Goal: Transaction & Acquisition: Purchase product/service

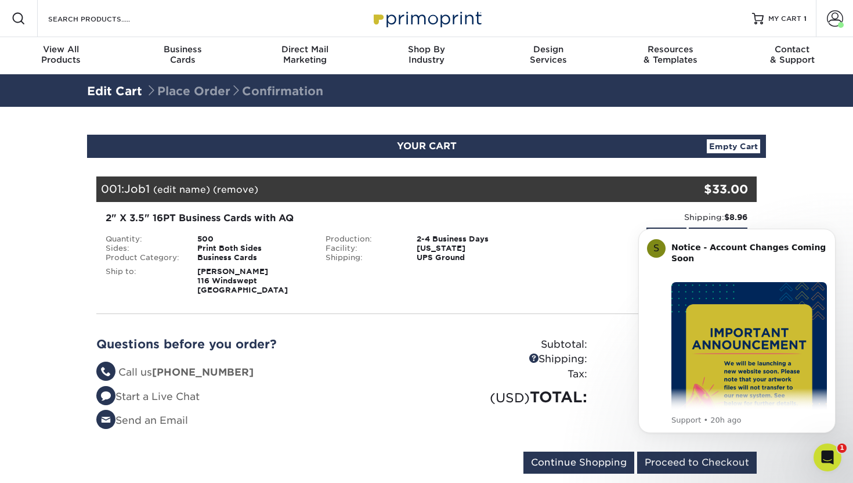
click at [738, 147] on link "Empty Cart" at bounding box center [733, 146] width 53 height 14
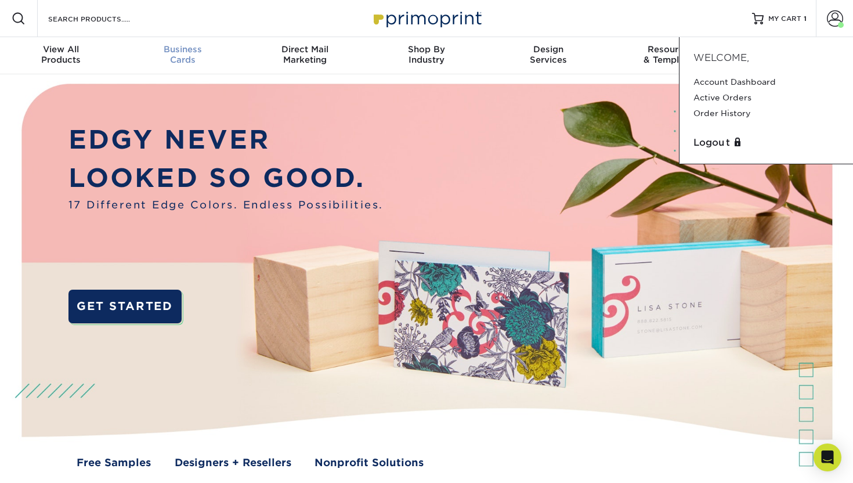
click at [182, 50] on span "Business" at bounding box center [183, 49] width 122 height 10
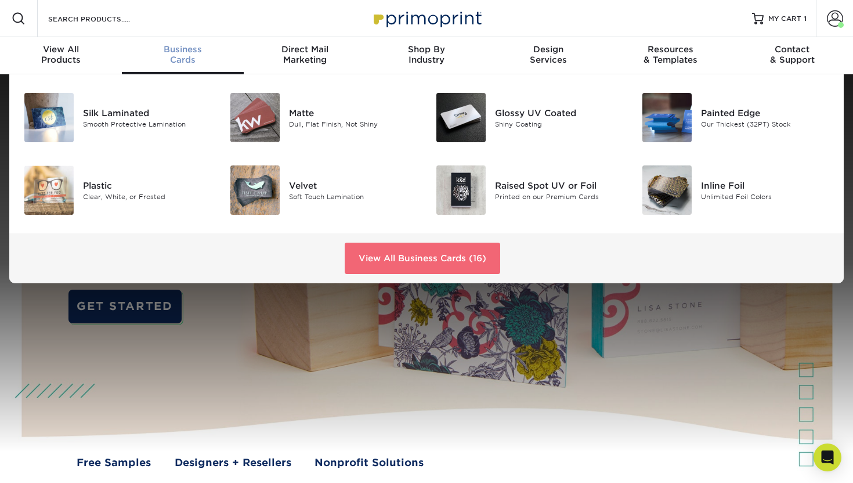
click at [410, 257] on link "View All Business Cards (16)" at bounding box center [422, 257] width 155 height 31
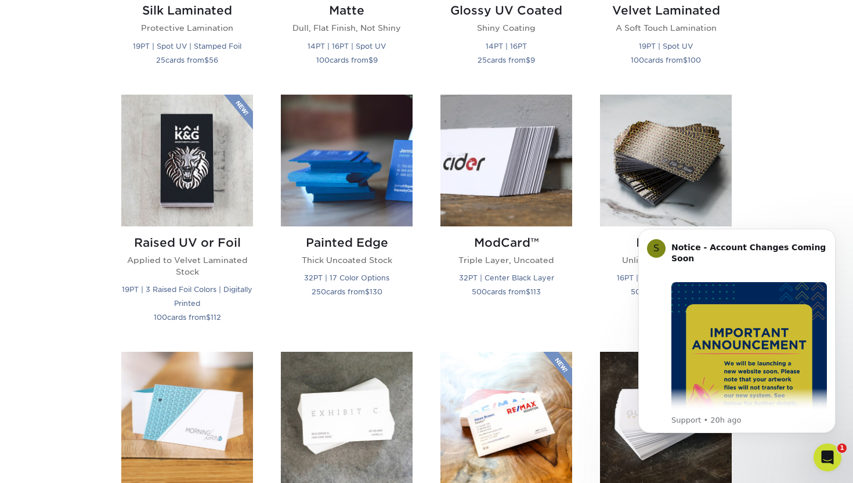
scroll to position [806, 0]
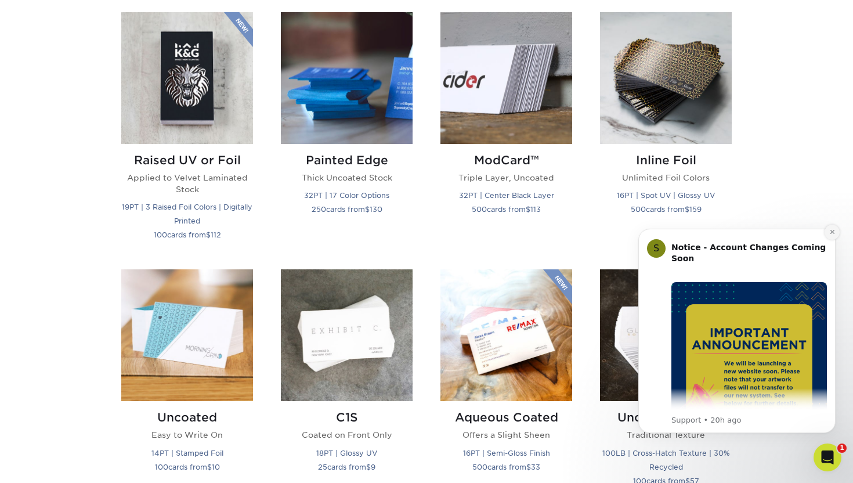
click at [834, 231] on icon "Dismiss notification" at bounding box center [832, 232] width 6 height 6
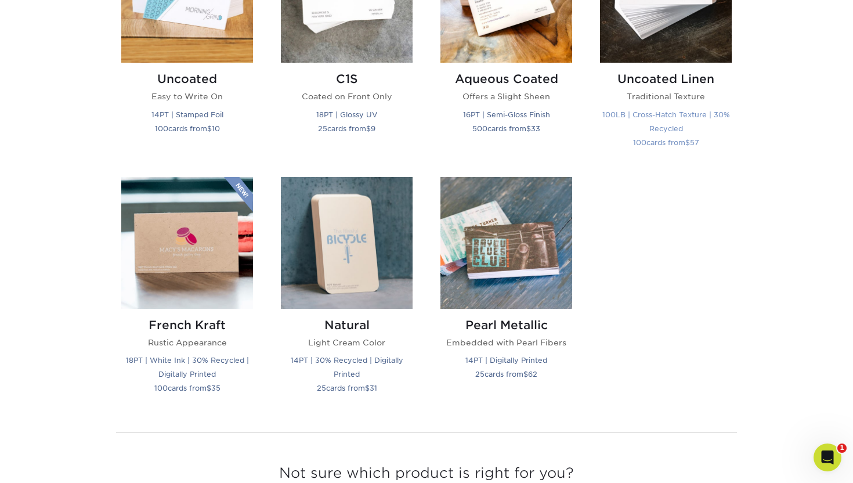
scroll to position [1005, 0]
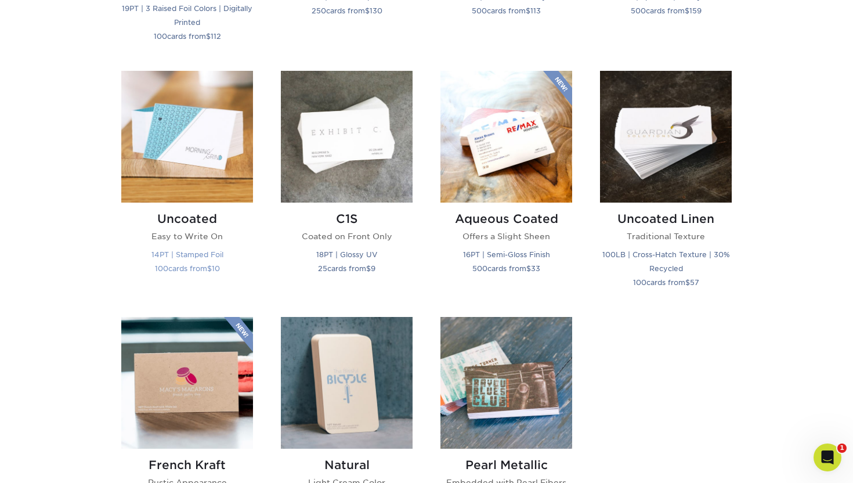
click at [220, 124] on img at bounding box center [187, 137] width 132 height 132
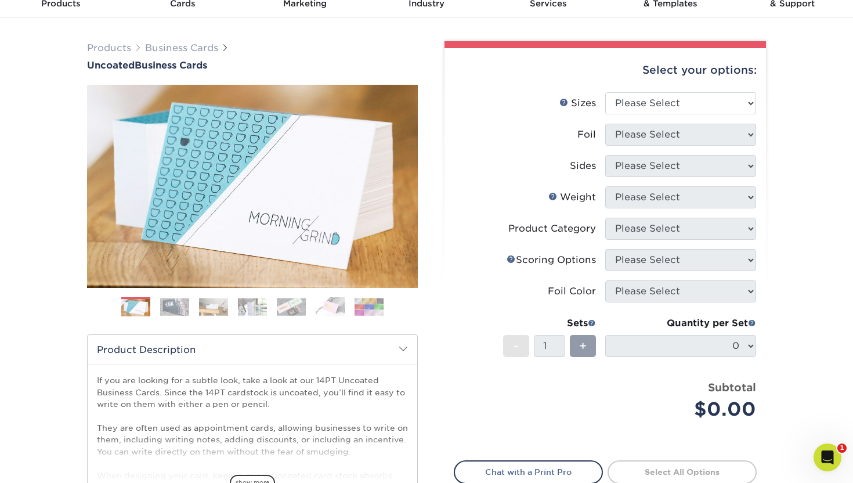
scroll to position [63, 0]
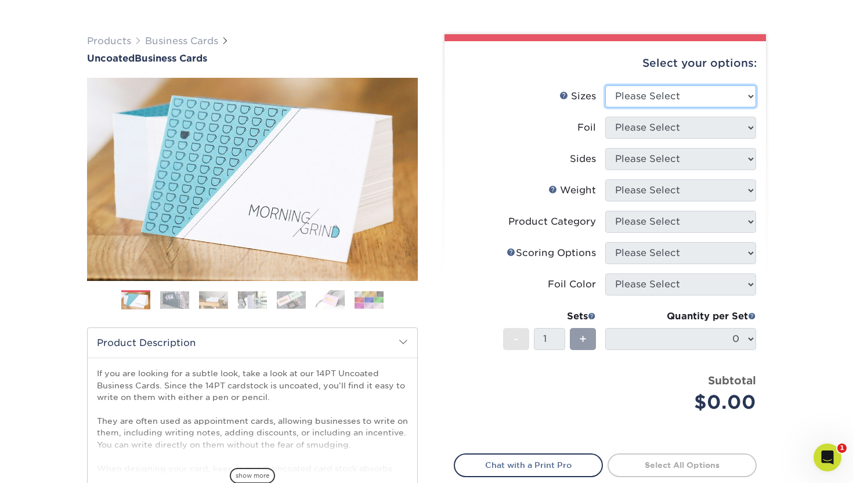
click at [703, 104] on select "Please Select 1.5" x 3.5" - Mini 1.75" x 3.5" - Mini 2" x 3.5" - Standard 2" x …" at bounding box center [680, 96] width 151 height 22
select select "2.00x3.50"
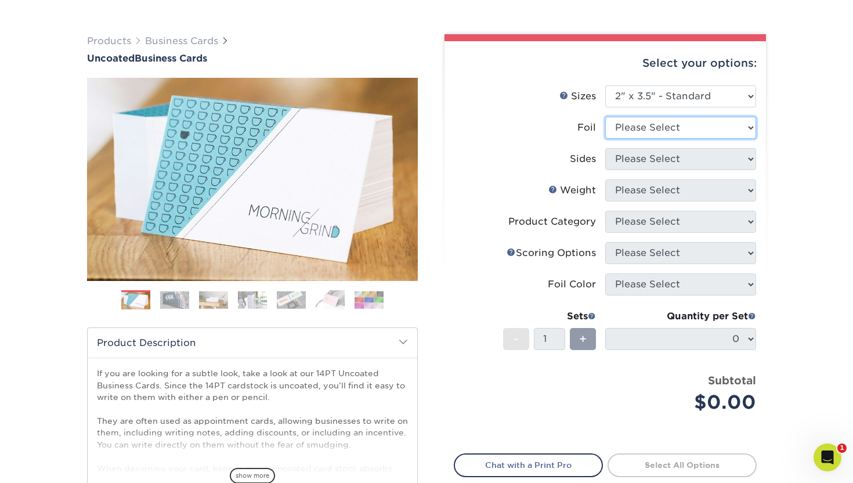
click at [691, 128] on select "Please Select Yes No" at bounding box center [680, 128] width 151 height 22
select select "1"
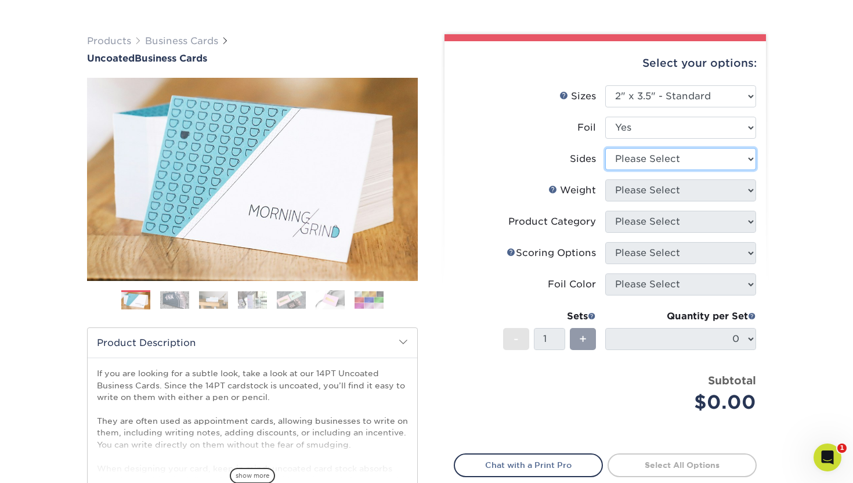
click at [683, 161] on select "Please Select Print Both Sides - Foil Back Only Print Both Sides - Foil Both Si…" at bounding box center [680, 159] width 151 height 22
click at [590, 124] on div "Foil" at bounding box center [586, 128] width 19 height 14
copy div "Foil"
click at [672, 165] on select "Please Select Print Both Sides - Foil Back Only Print Both Sides - Foil Both Si…" at bounding box center [680, 159] width 151 height 22
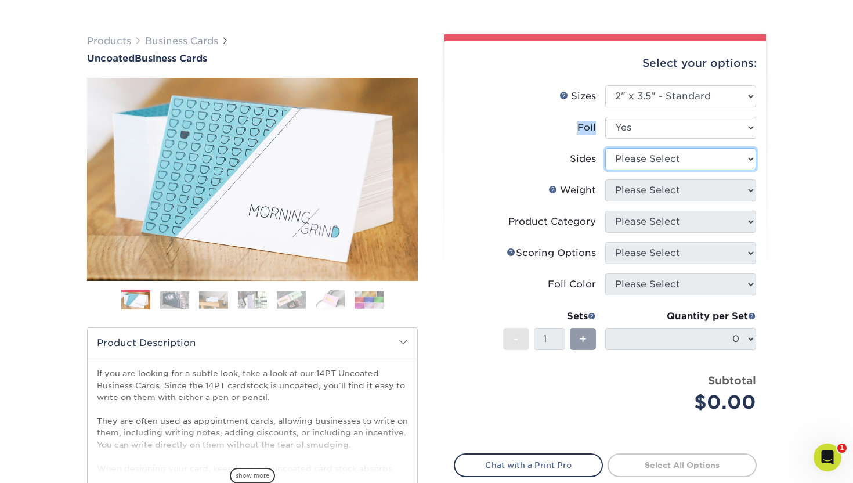
select select "2ba18f74-0f96-487e-8b6e-985b404b3305"
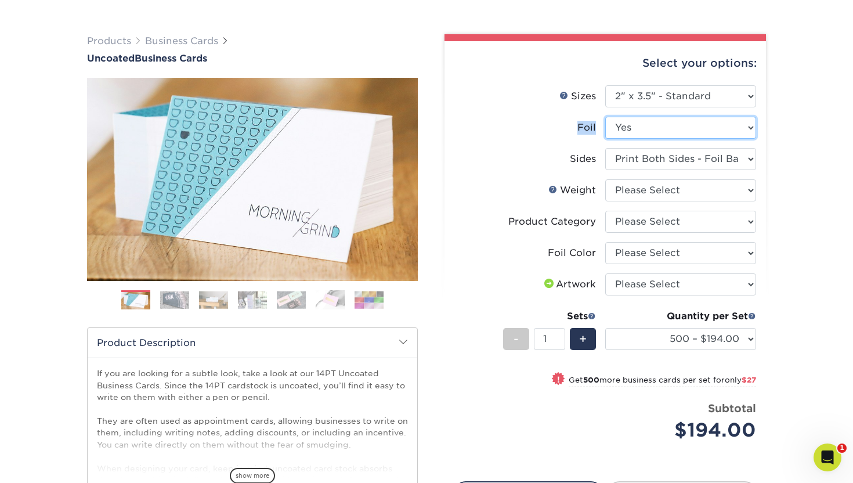
click at [663, 131] on select "Please Select Yes No" at bounding box center [680, 128] width 151 height 22
select select "0"
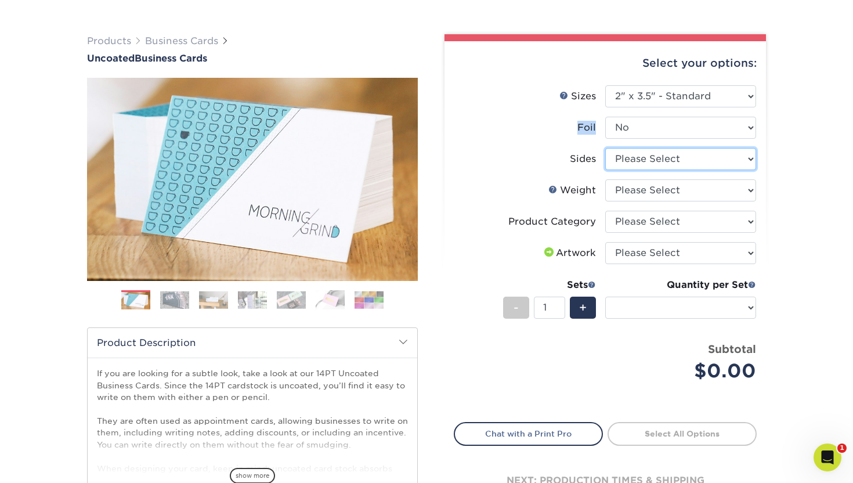
click at [693, 163] on select "Please Select Print Both Sides Print Front Only" at bounding box center [680, 159] width 151 height 22
select select "13abbda7-1d64-4f25-8bb2-c179b224825d"
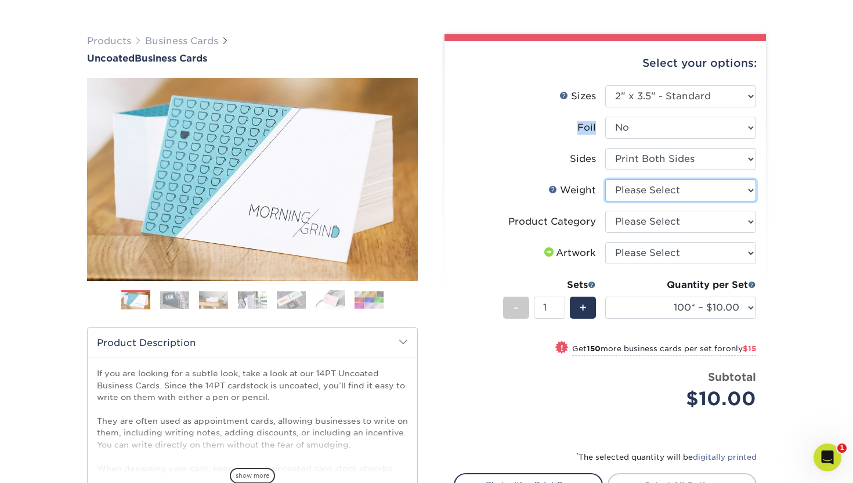
click at [691, 190] on select "Please Select 14PT Uncoated" at bounding box center [680, 190] width 151 height 22
select select "14PT Uncoated"
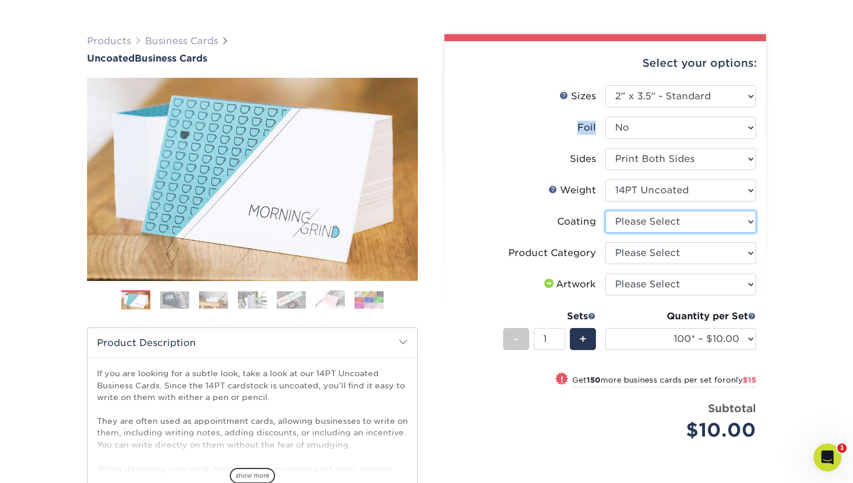
click at [687, 221] on select at bounding box center [680, 222] width 151 height 22
select select "3e7618de-abca-4bda-9f97-8b9129e913d8"
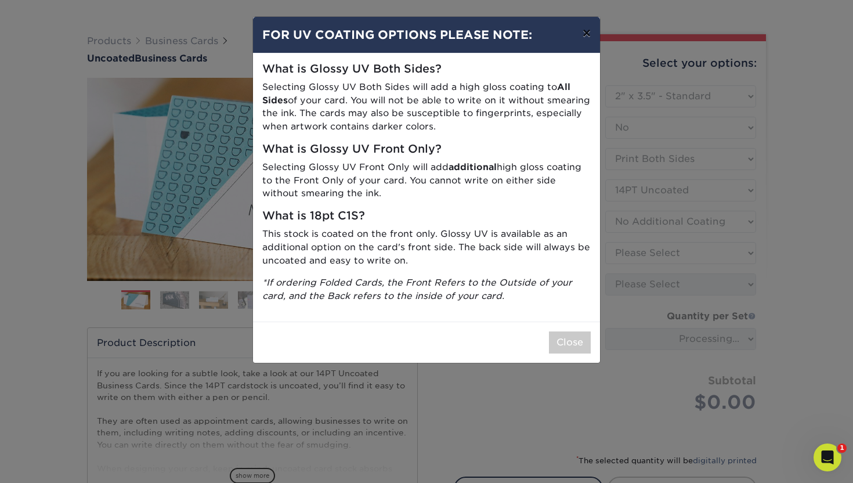
click at [585, 42] on button "×" at bounding box center [586, 33] width 27 height 32
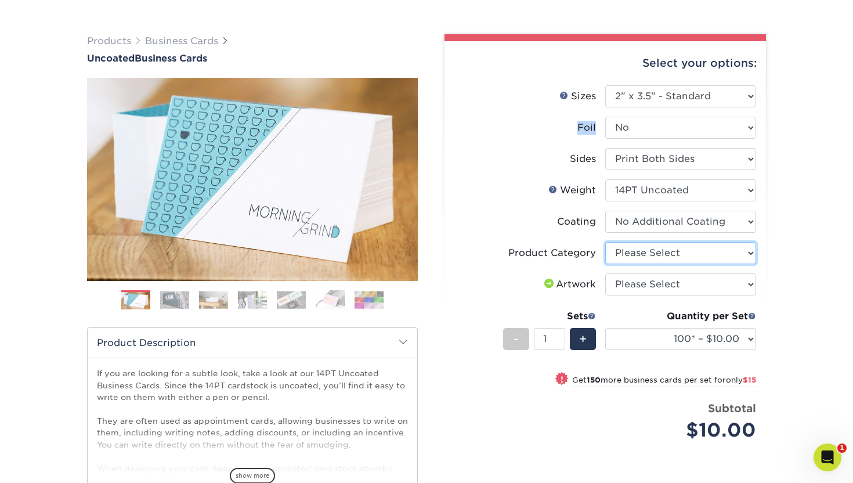
click at [650, 254] on select "Please Select Business Cards" at bounding box center [680, 253] width 151 height 22
select select "3b5148f1-0588-4f88-a218-97bcfdce65c1"
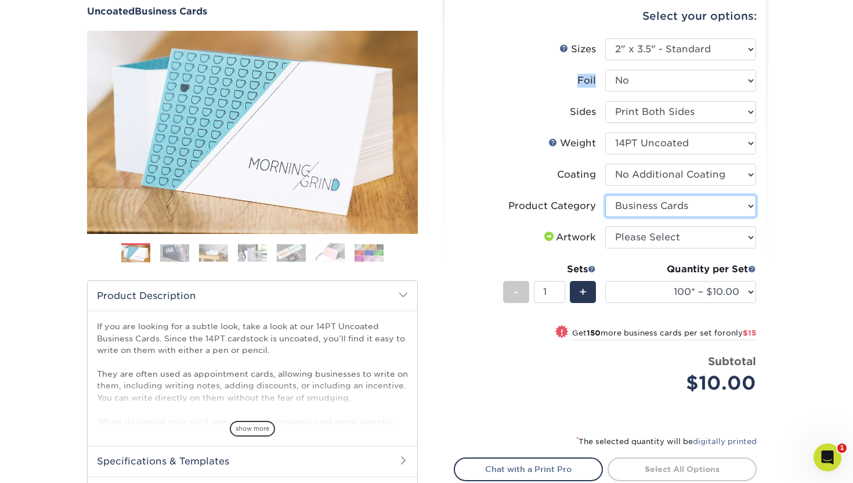
scroll to position [110, 0]
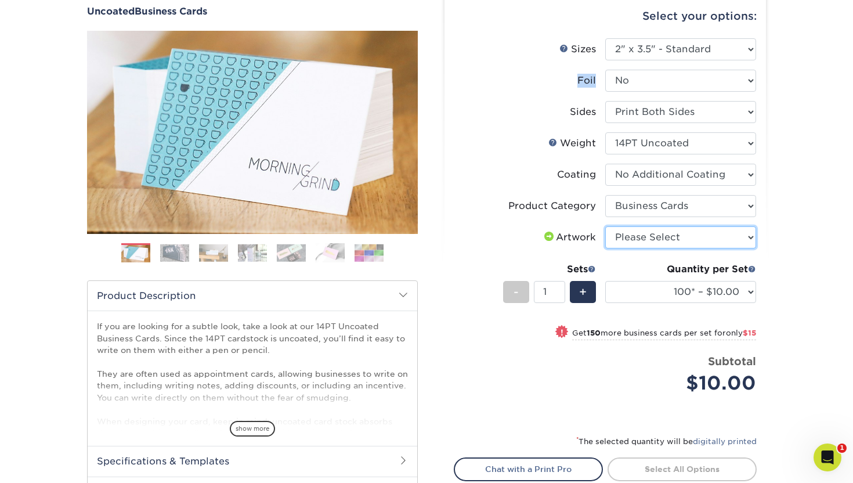
click at [647, 233] on select "Please Select I will upload files I need a design - $100" at bounding box center [680, 237] width 151 height 22
select select "upload"
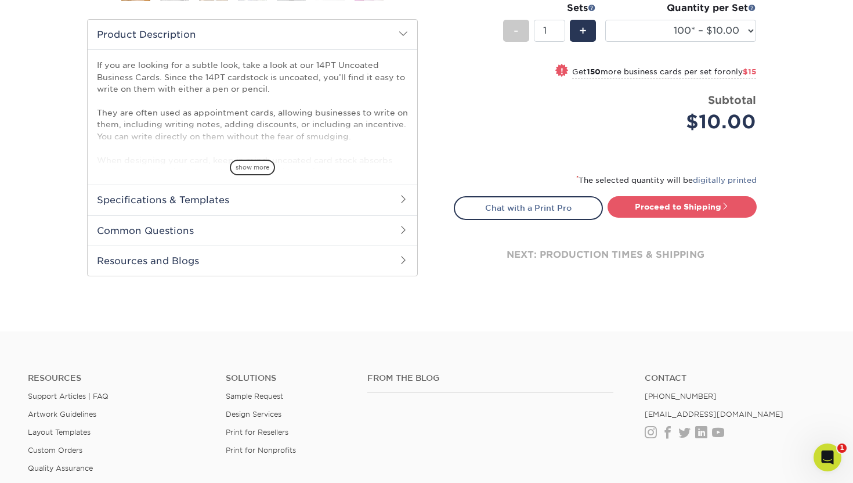
scroll to position [404, 0]
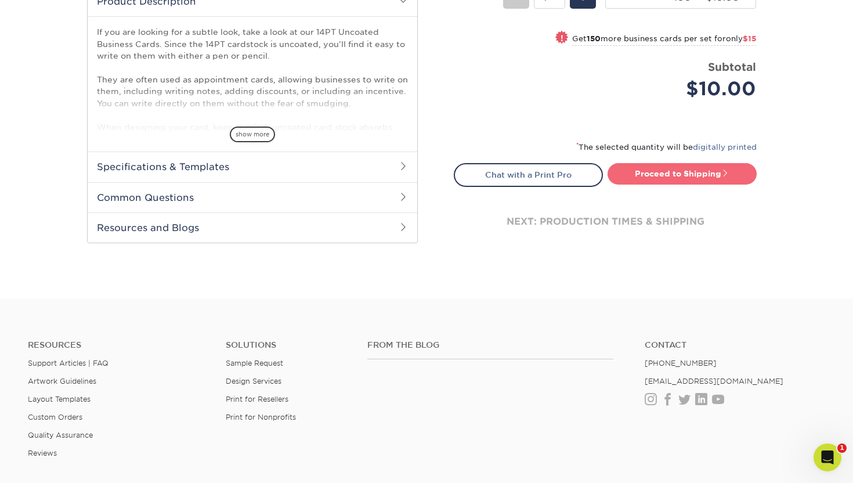
click at [662, 172] on link "Proceed to Shipping" at bounding box center [681, 173] width 149 height 21
type input "Set 1"
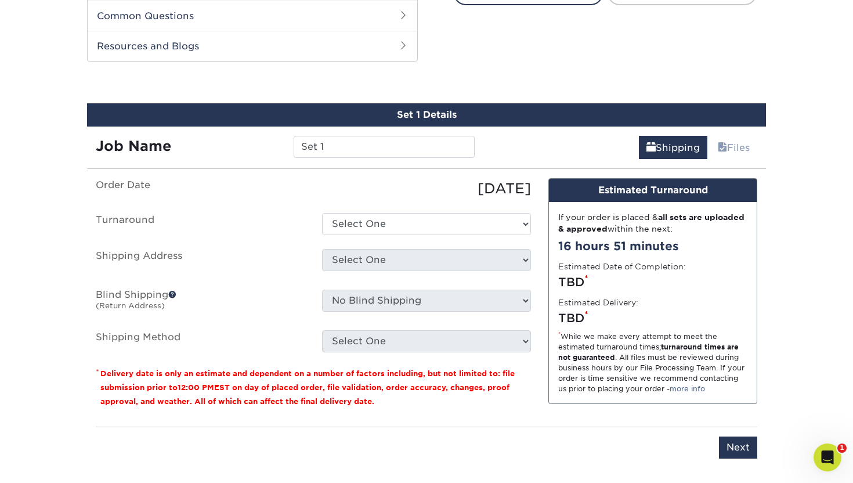
scroll to position [599, 0]
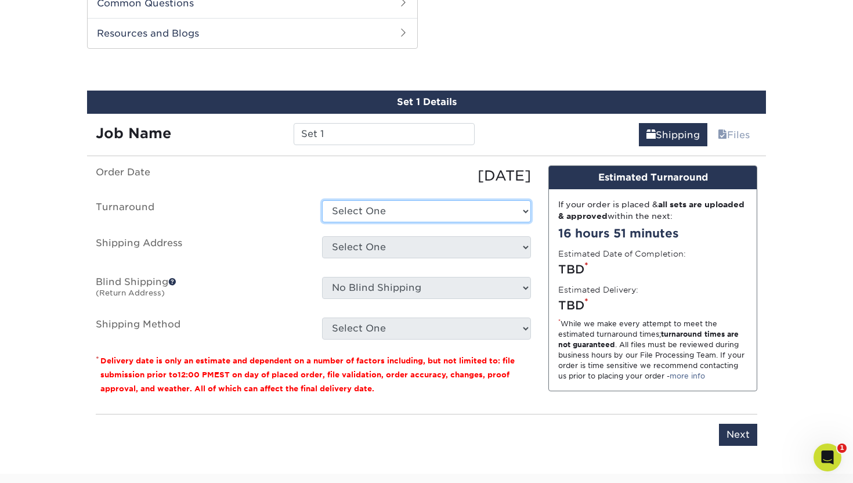
click at [382, 206] on select "Select One 2-4 Business Days 2 Day Next Business Day" at bounding box center [426, 211] width 209 height 22
select select "4c2c72ee-1c68-4ec0-9d3e-319953a38893"
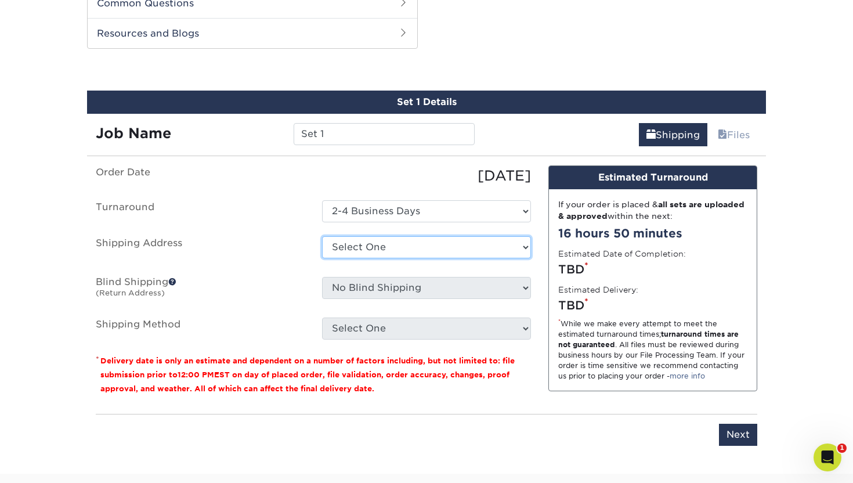
click at [381, 247] on select "Select One 116 Windswept + Add New Address" at bounding box center [426, 247] width 209 height 22
select select "285007"
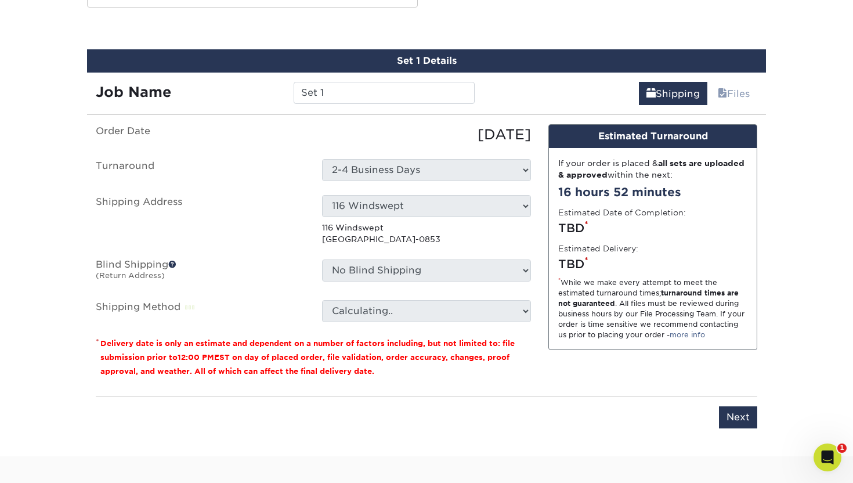
scroll to position [640, 0]
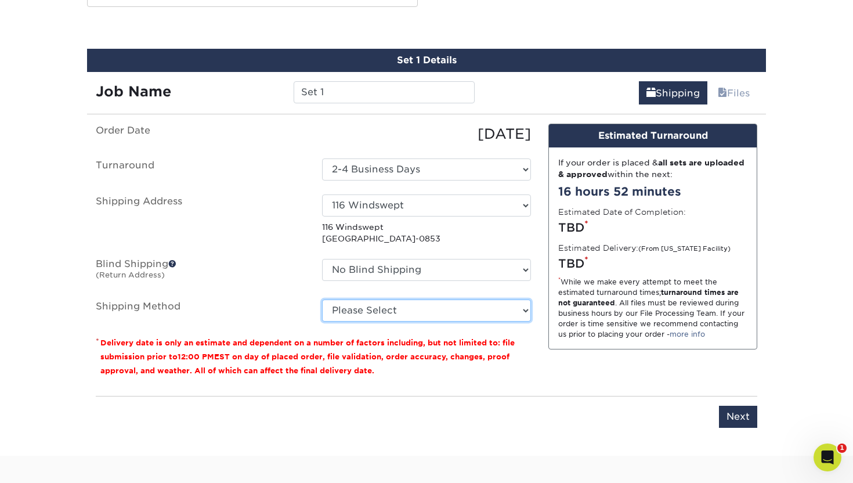
click at [403, 309] on select "Please Select Ground Shipping (+$7.84) 3 Day Shipping Service (+$20.07) 2 Day A…" at bounding box center [426, 310] width 209 height 22
select select "03"
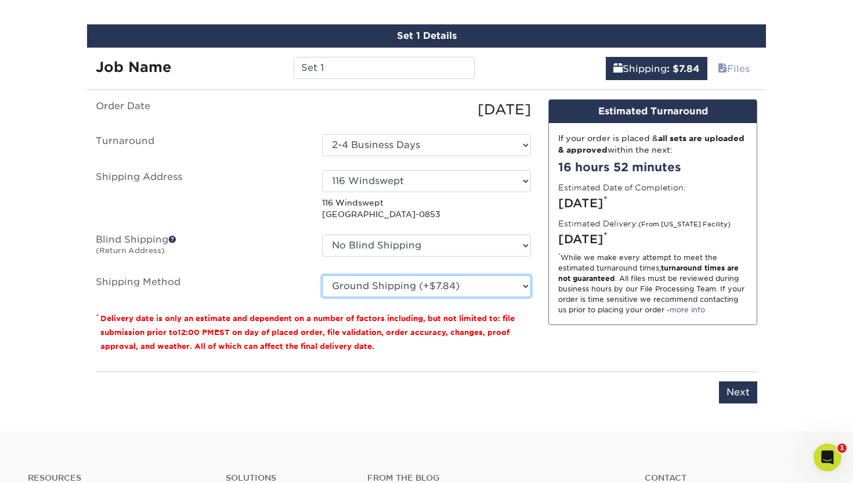
scroll to position [668, 0]
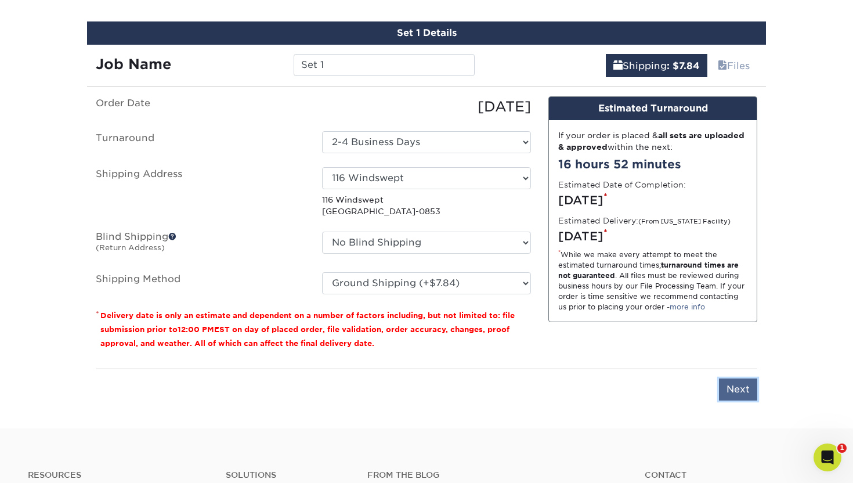
click at [743, 392] on input "Next" at bounding box center [738, 389] width 38 height 22
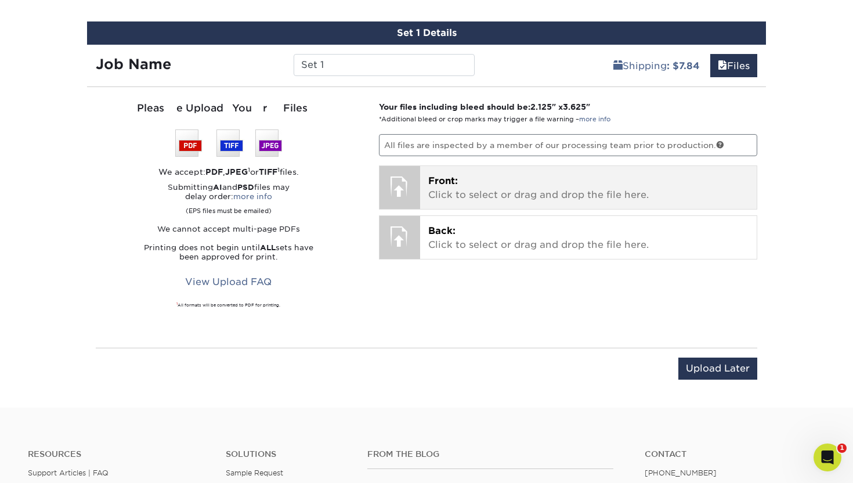
click at [511, 184] on p "Front: Click to select or drag and drop the file here." at bounding box center [588, 188] width 321 height 28
click at [429, 182] on span "Front:" at bounding box center [443, 180] width 30 height 11
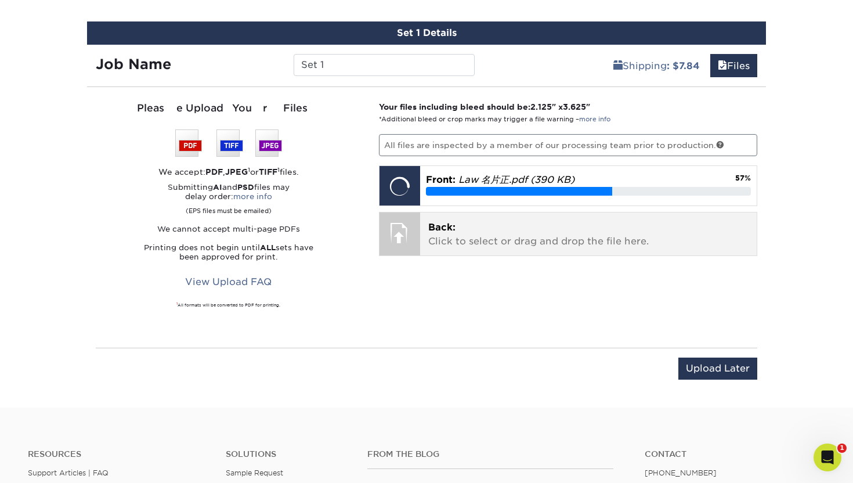
click at [462, 236] on p "Back: Click to select or drag and drop the file here." at bounding box center [588, 234] width 321 height 28
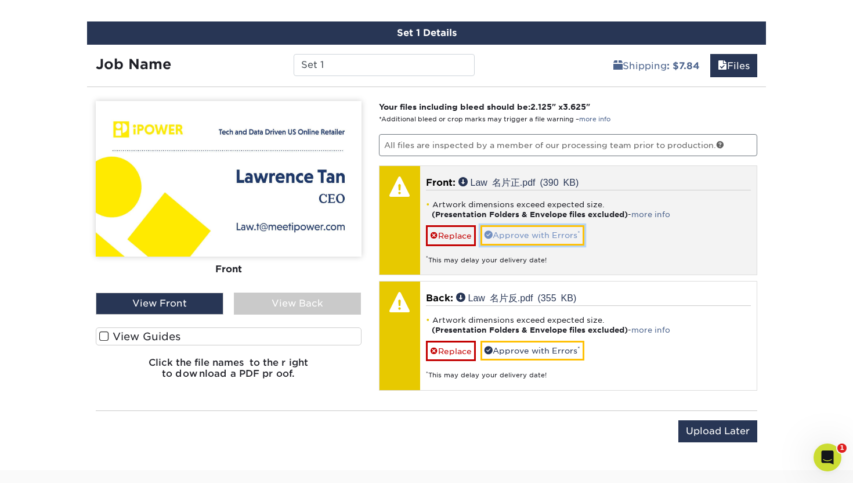
click at [529, 234] on link "Approve with Errors *" at bounding box center [532, 235] width 104 height 20
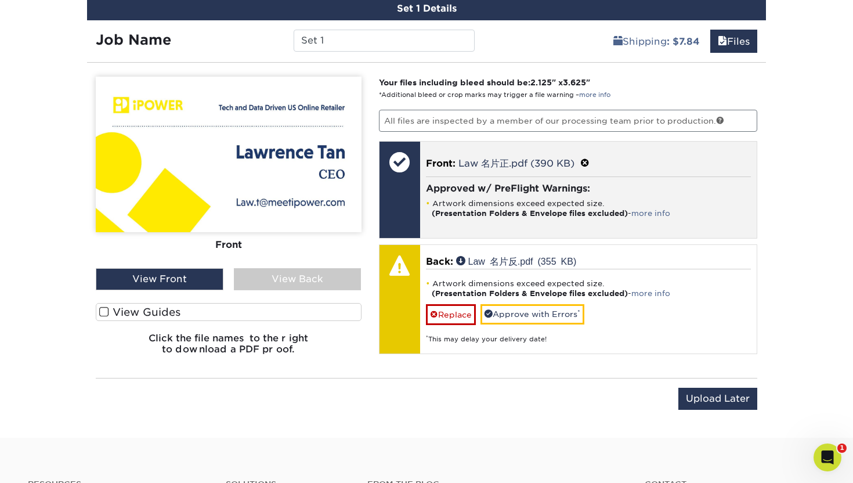
scroll to position [699, 0]
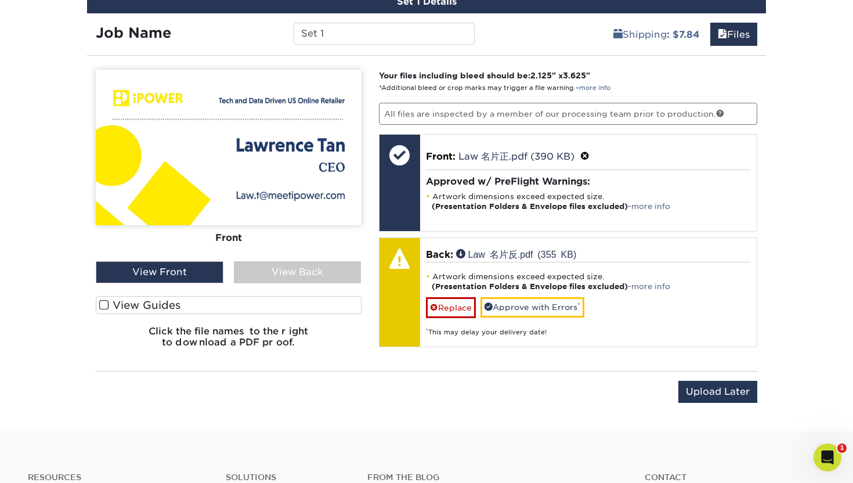
click at [289, 351] on h6 "Click the file names to the right to download a PDF proof." at bounding box center [229, 340] width 266 height 31
click at [103, 300] on span at bounding box center [104, 304] width 10 height 11
click at [0, 0] on input "View Guides" at bounding box center [0, 0] width 0 height 0
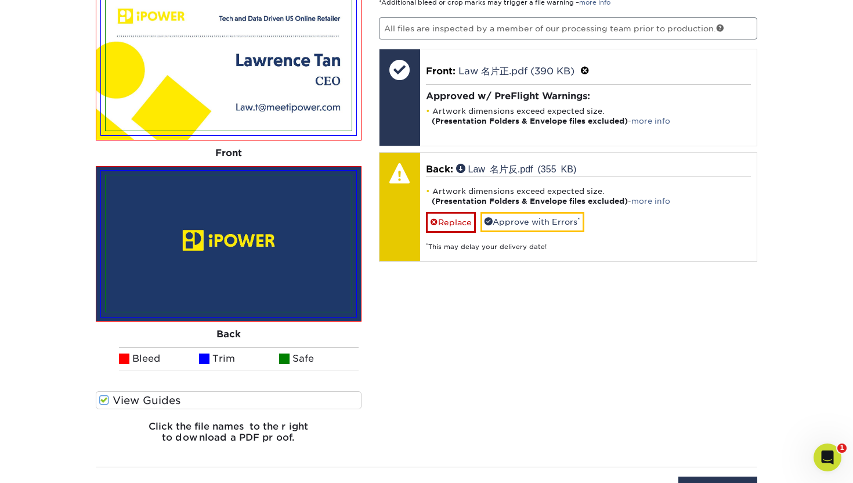
scroll to position [788, 0]
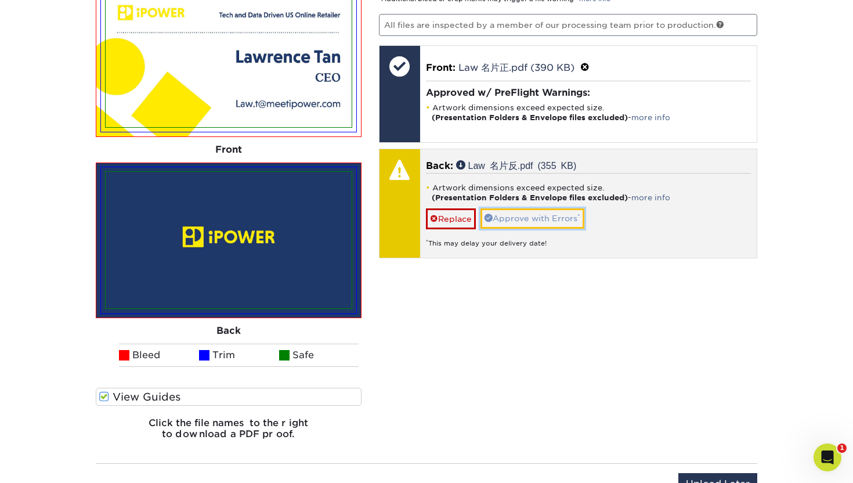
click at [516, 223] on link "Approve with Errors *" at bounding box center [532, 218] width 104 height 20
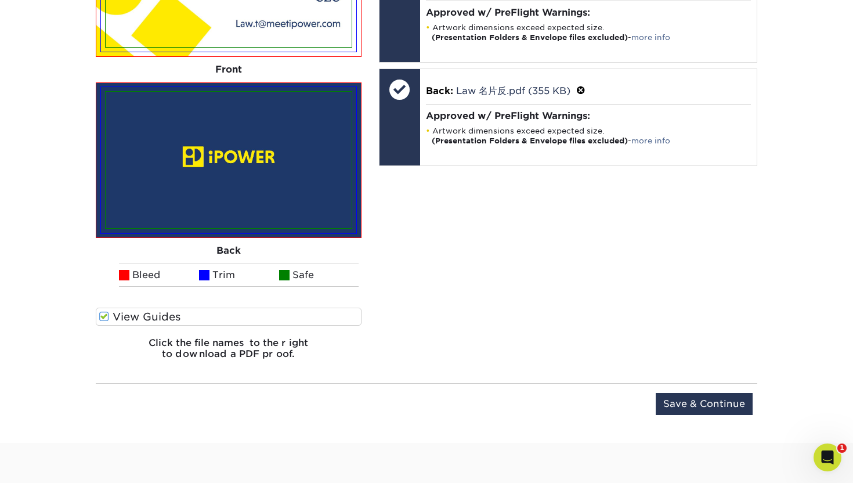
scroll to position [1017, 0]
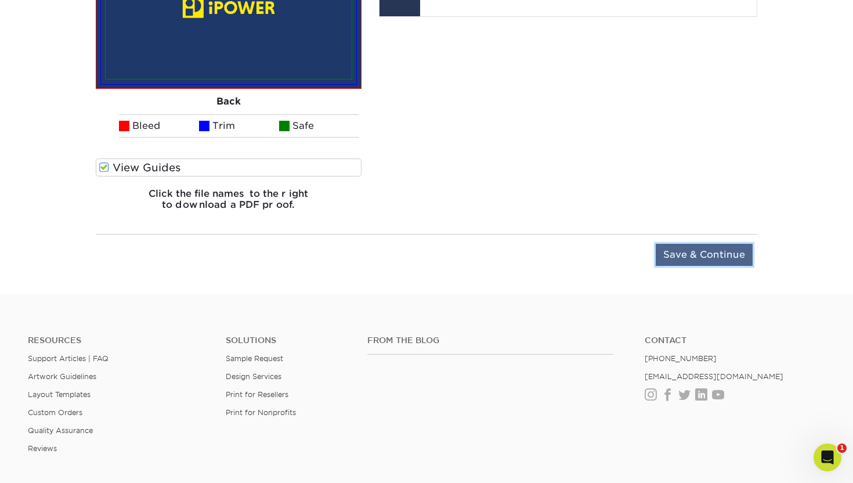
click at [710, 255] on input "Save & Continue" at bounding box center [703, 255] width 97 height 22
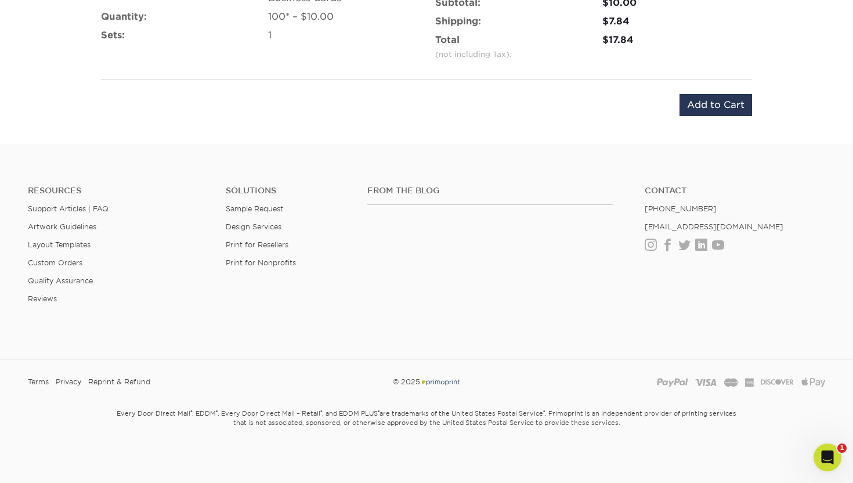
scroll to position [658, 0]
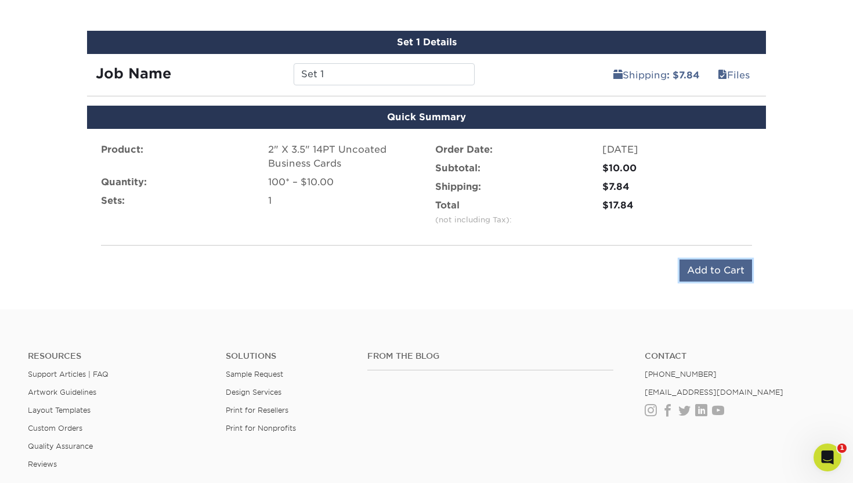
click at [709, 272] on input "Add to Cart" at bounding box center [715, 270] width 73 height 22
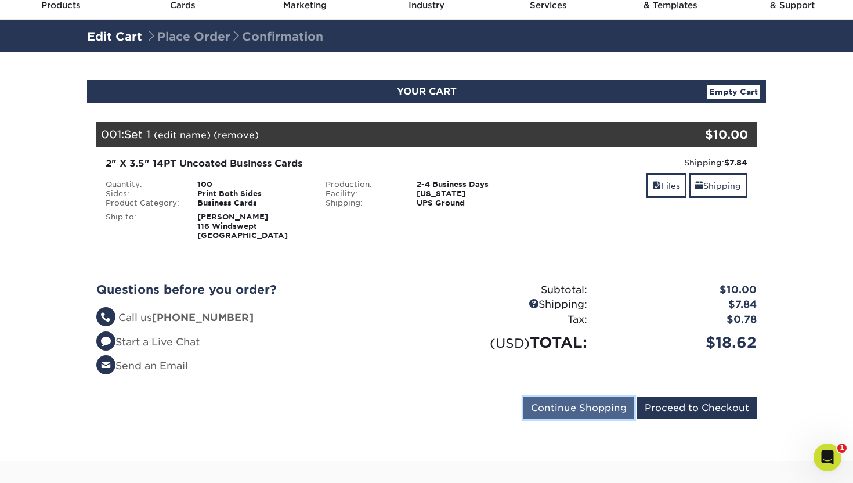
click at [608, 408] on input "Continue Shopping" at bounding box center [578, 408] width 111 height 22
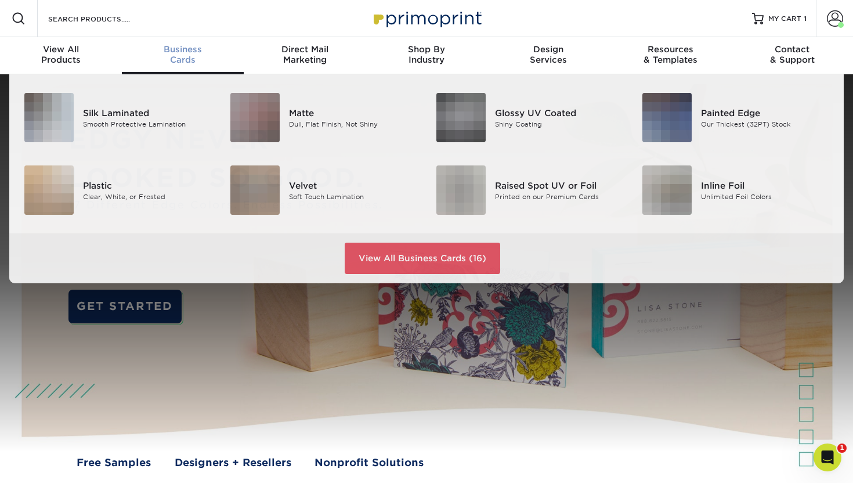
click at [191, 52] on span "Business" at bounding box center [183, 49] width 122 height 10
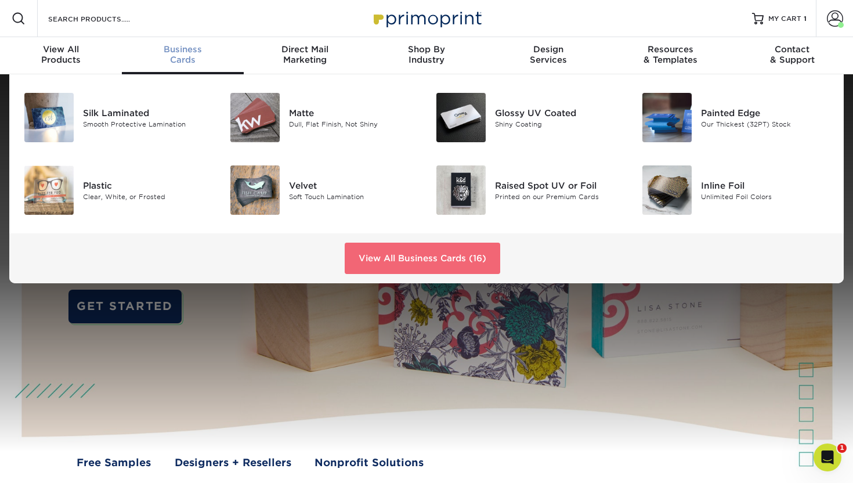
click at [415, 256] on link "View All Business Cards (16)" at bounding box center [422, 257] width 155 height 31
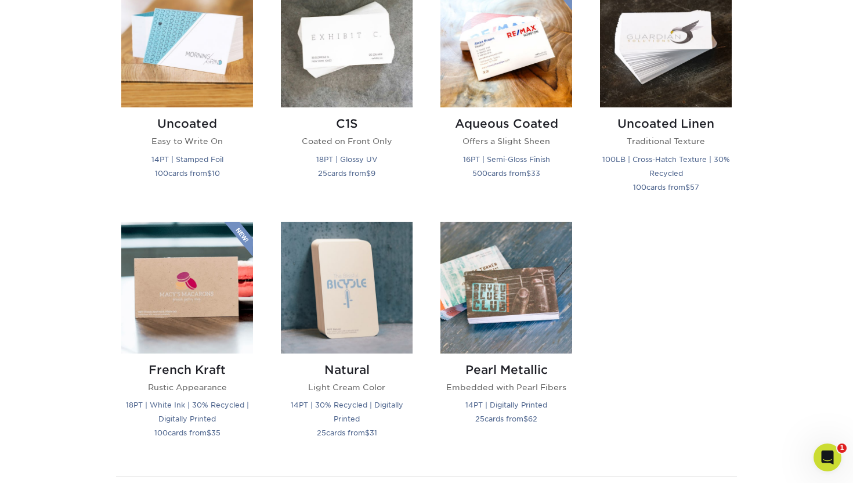
scroll to position [1099, 0]
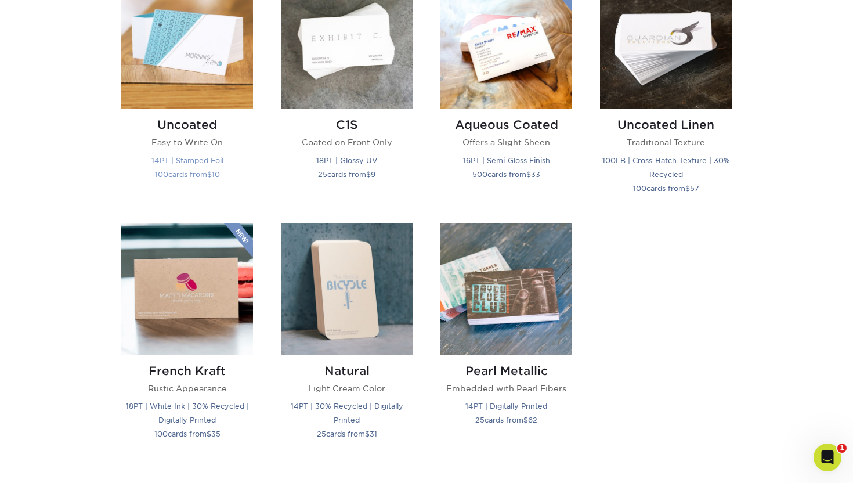
click at [207, 56] on img at bounding box center [187, 43] width 132 height 132
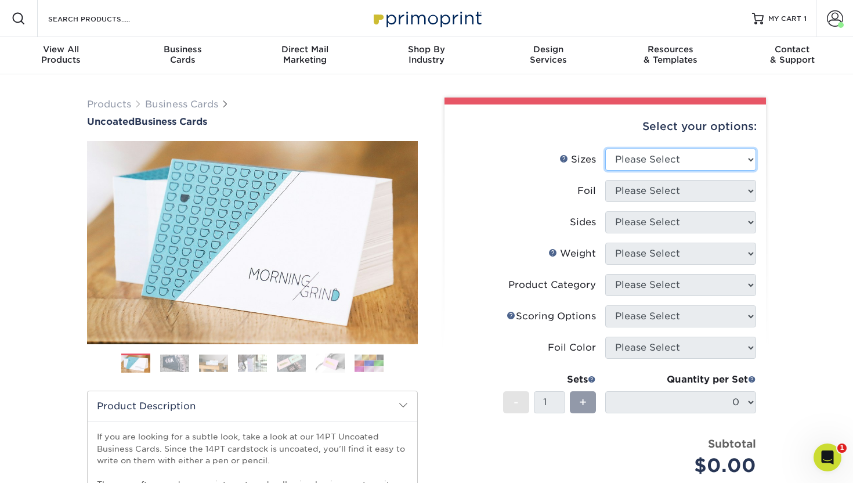
click at [682, 158] on select "Please Select 1.5" x 3.5" - Mini 1.75" x 3.5" - Mini 2" x 3.5" - Standard 2" x …" at bounding box center [680, 159] width 151 height 22
select select "2.00x3.50"
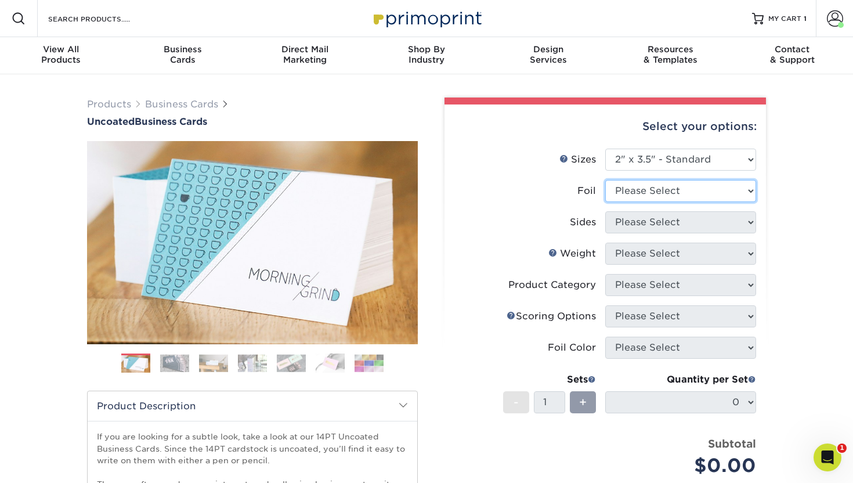
click at [676, 187] on select "Please Select Yes No" at bounding box center [680, 191] width 151 height 22
select select "0"
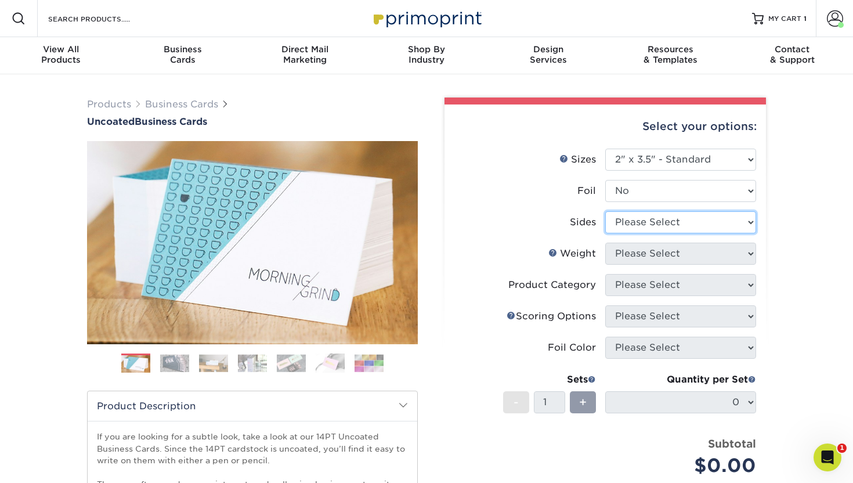
click at [669, 225] on select "Please Select Print Both Sides Print Front Only" at bounding box center [680, 222] width 151 height 22
select select "13abbda7-1d64-4f25-8bb2-c179b224825d"
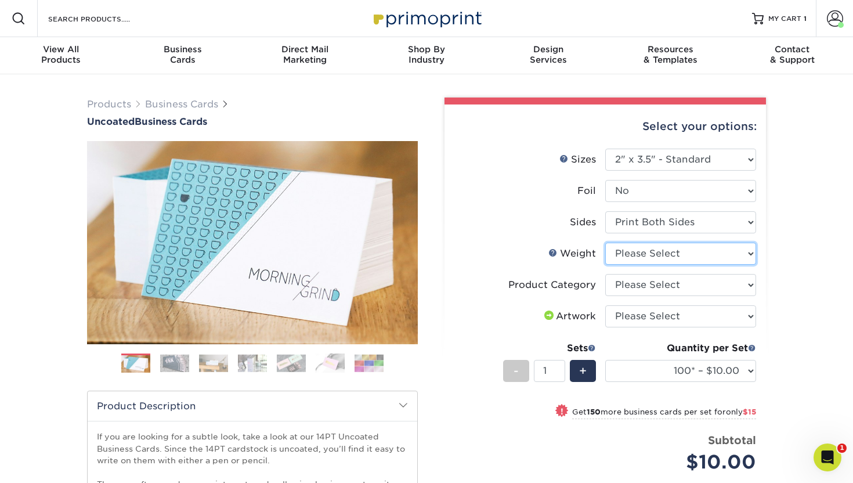
click at [674, 256] on select "Please Select 14PT Uncoated" at bounding box center [680, 253] width 151 height 22
select select "14PT Uncoated"
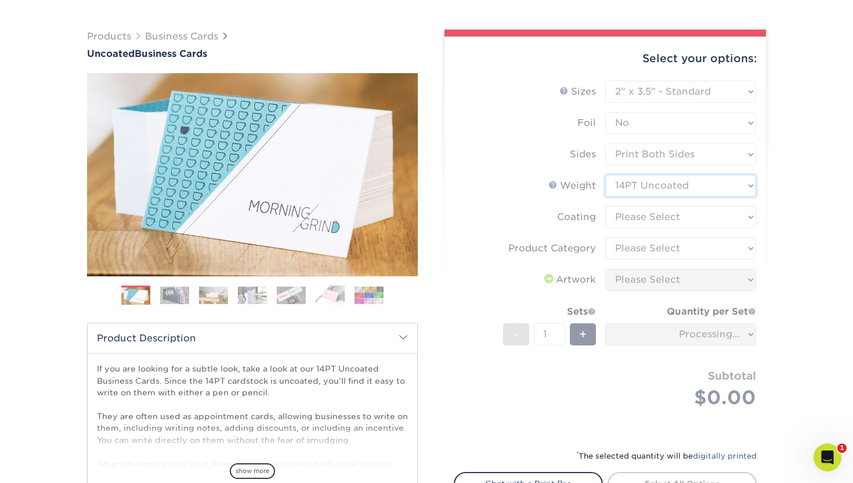
scroll to position [71, 0]
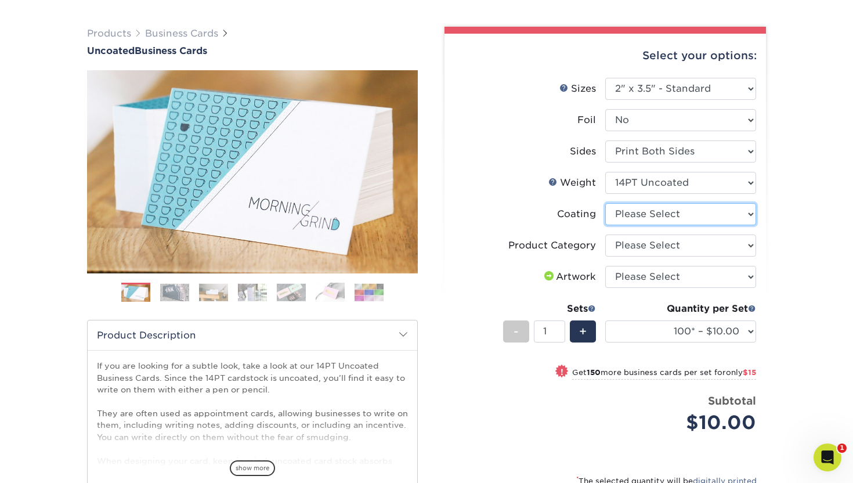
click at [649, 212] on select at bounding box center [680, 214] width 151 height 22
select select "3e7618de-abca-4bda-9f97-8b9129e913d8"
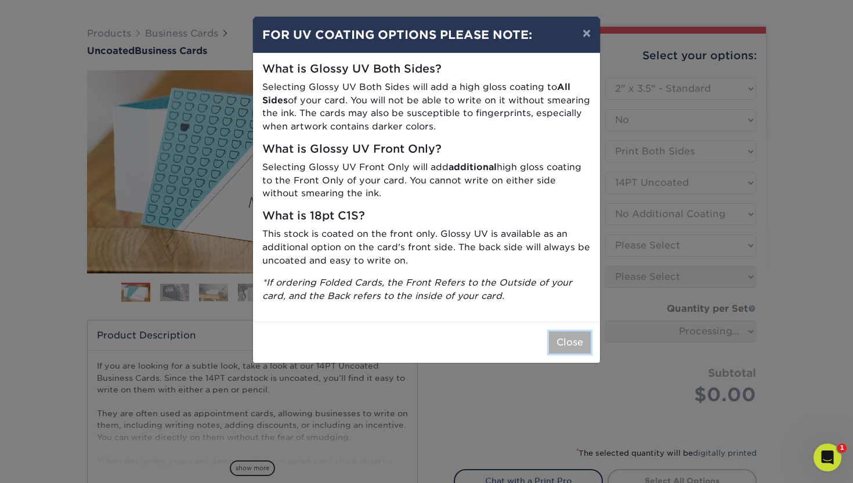
click at [574, 347] on button "Close" at bounding box center [570, 342] width 42 height 22
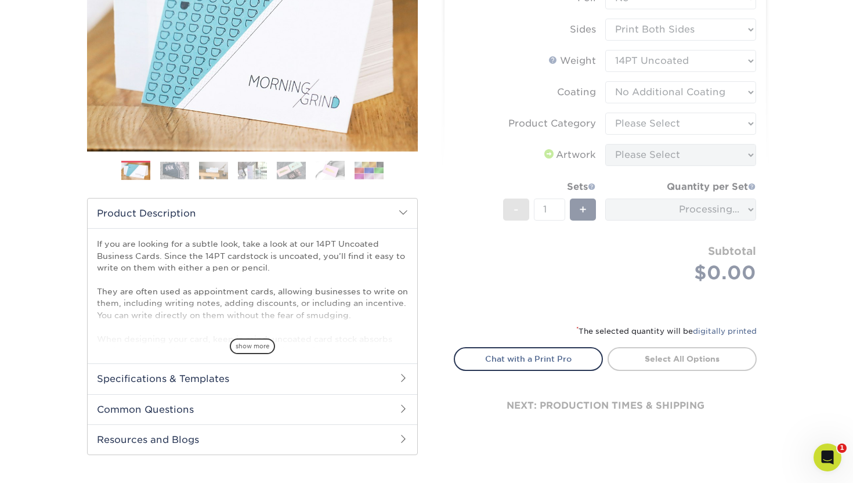
scroll to position [190, 0]
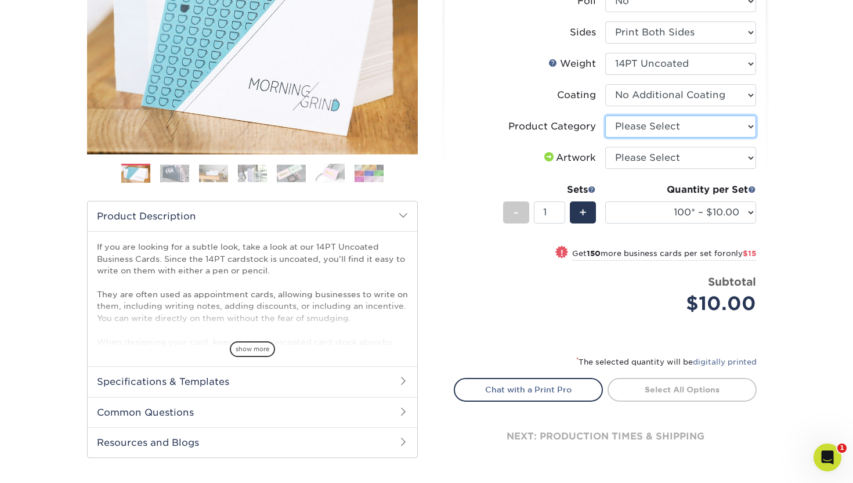
click at [655, 131] on select "Please Select Business Cards" at bounding box center [680, 126] width 151 height 22
select select "3b5148f1-0588-4f88-a218-97bcfdce65c1"
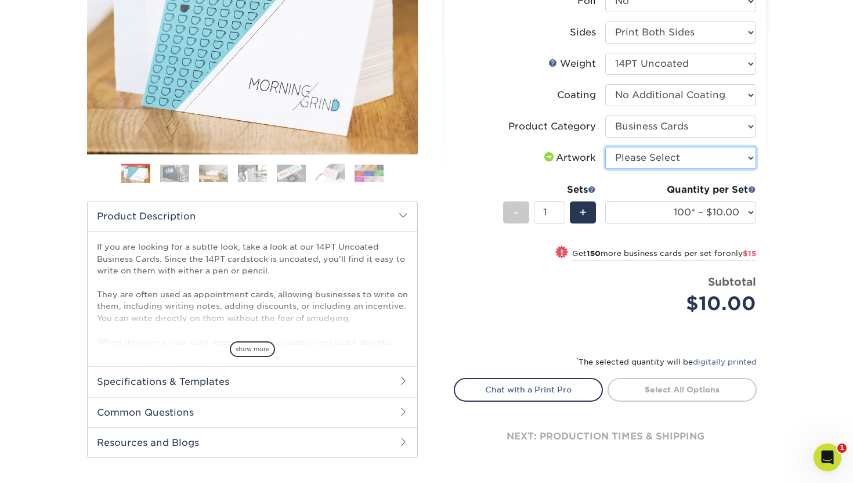
click at [657, 164] on select "Please Select I will upload files I need a design - $100" at bounding box center [680, 158] width 151 height 22
select select "upload"
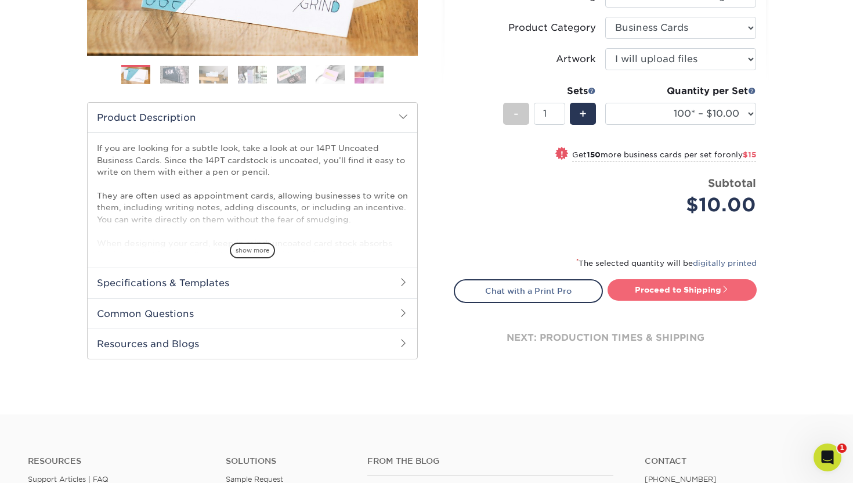
click at [663, 289] on link "Proceed to Shipping" at bounding box center [681, 289] width 149 height 21
type input "Set 1"
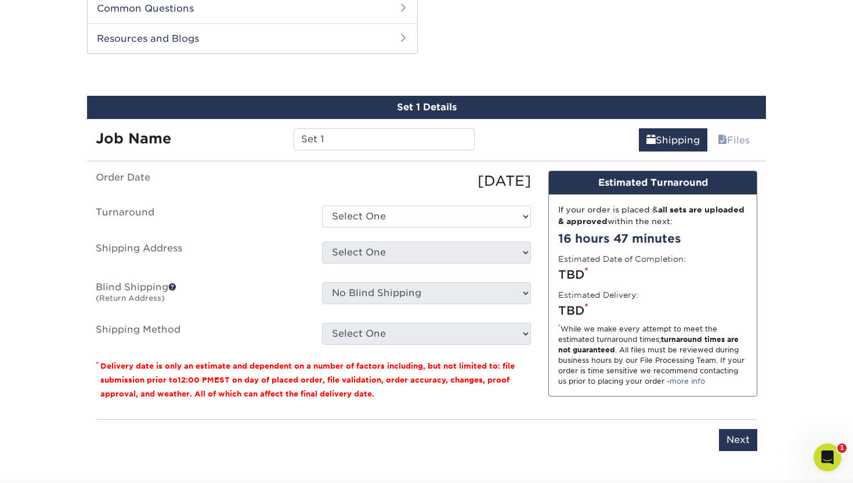
scroll to position [599, 0]
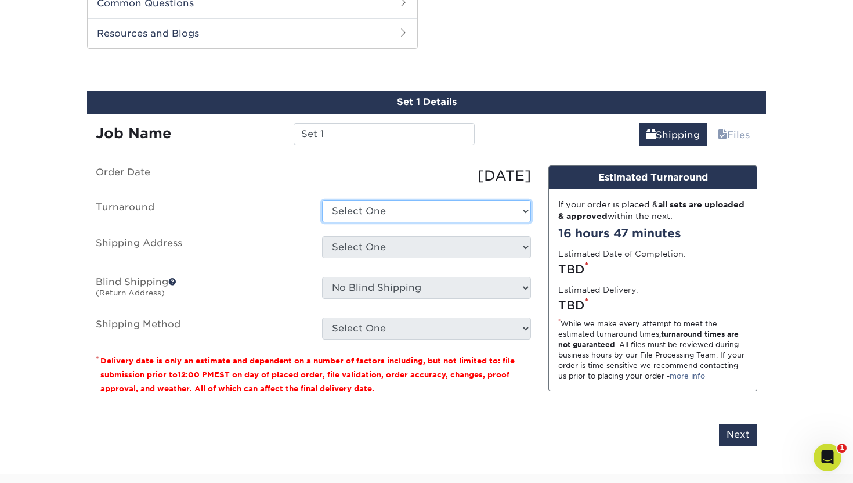
click at [504, 215] on select "Select One 2-4 Business Days 2 Day Next Business Day" at bounding box center [426, 211] width 209 height 22
click at [452, 215] on select "Select One 2-4 Business Days 2 Day Next Business Day" at bounding box center [426, 211] width 209 height 22
select select "4c2c72ee-1c68-4ec0-9d3e-319953a38893"
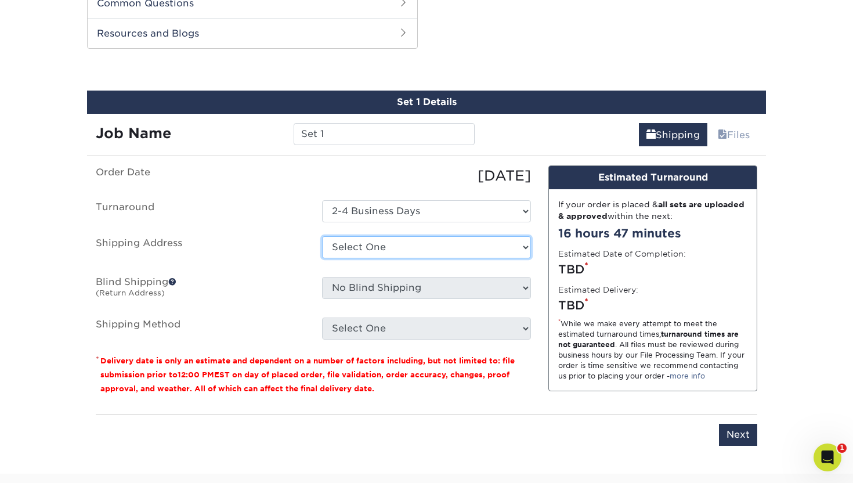
click at [438, 249] on select "Select One 116 Windswept + Add New Address" at bounding box center [426, 247] width 209 height 22
select select "newaddress"
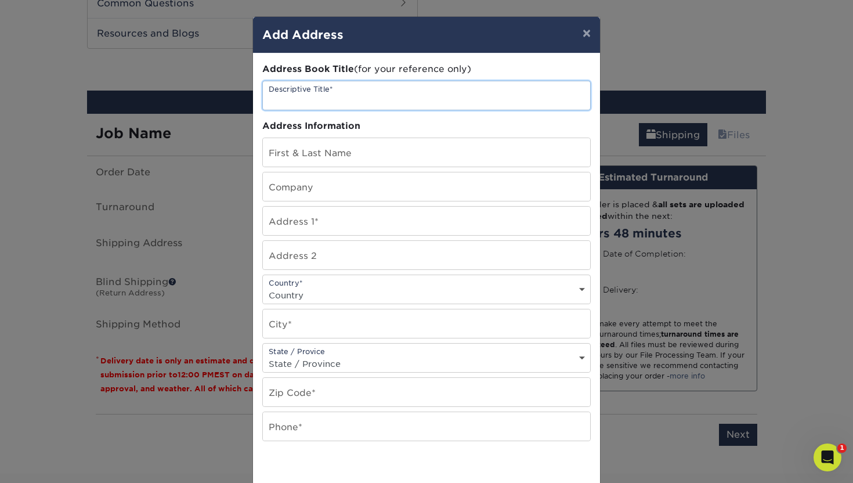
click at [361, 99] on input "text" at bounding box center [426, 95] width 327 height 28
type input "Sasa"
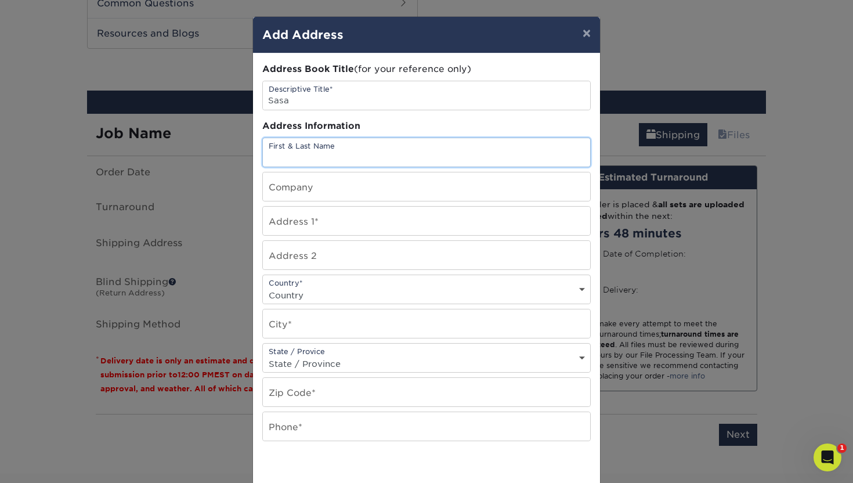
click at [345, 157] on input "text" at bounding box center [426, 152] width 327 height 28
type input "Savannah Tao"
type input "iPower Inc"
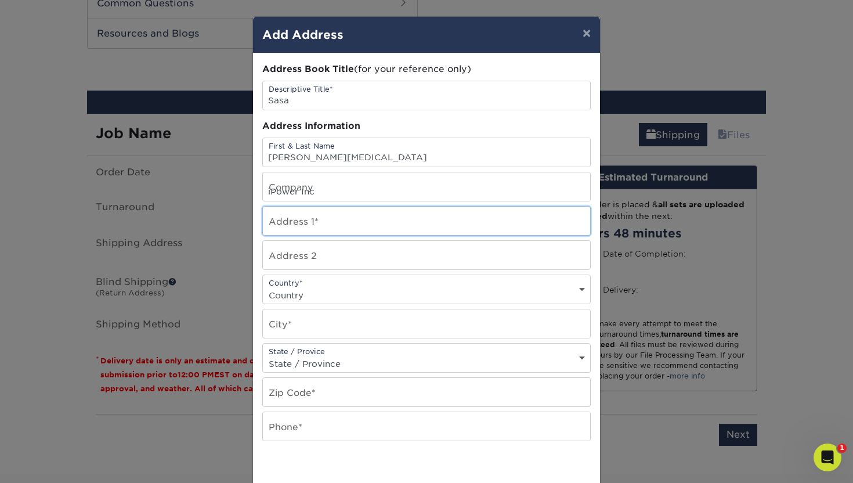
type input "8798 E 9th St"
select select "CN"
type input "Rancho Cucamonga"
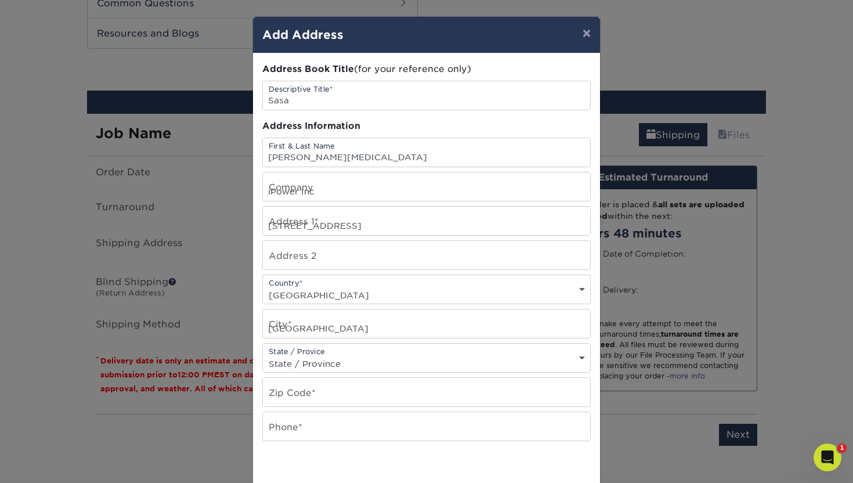
select select "CA"
type input "91730"
type input "06262033328"
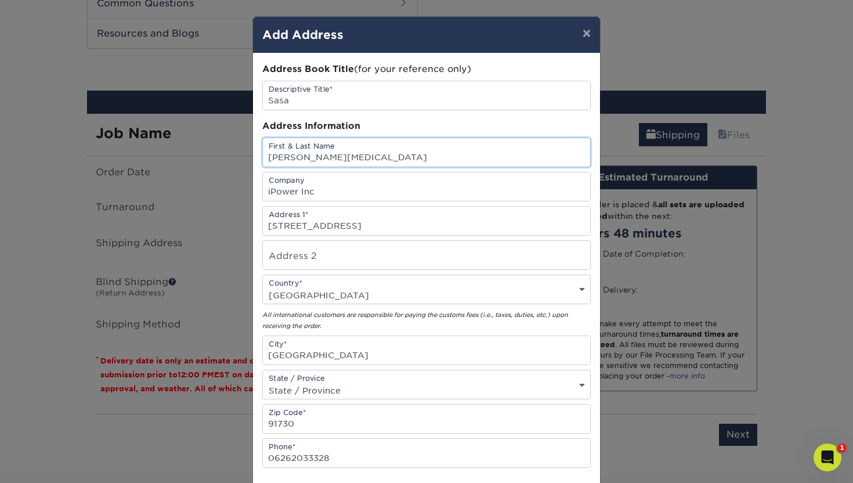
click at [352, 162] on input "Savannah Tao" at bounding box center [426, 152] width 327 height 28
click at [343, 158] on input "text" at bounding box center [426, 152] width 327 height 28
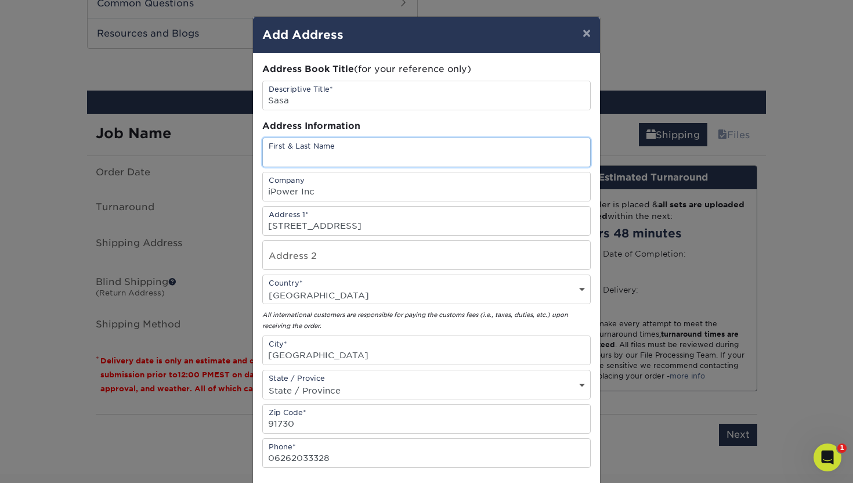
type input "[PERSON_NAME][MEDICAL_DATA]"
click at [348, 153] on input "[PERSON_NAME][MEDICAL_DATA]" at bounding box center [426, 152] width 327 height 28
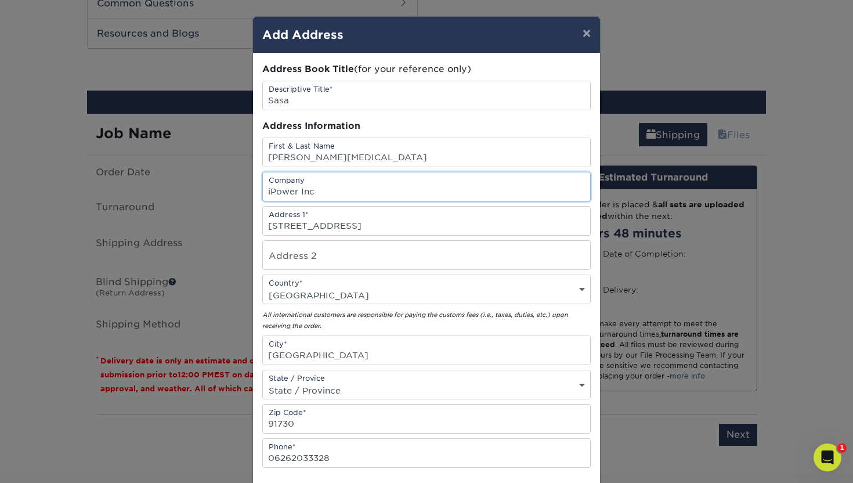
click at [297, 182] on input "iPower Inc" at bounding box center [426, 186] width 327 height 28
type input "iPower Inc"
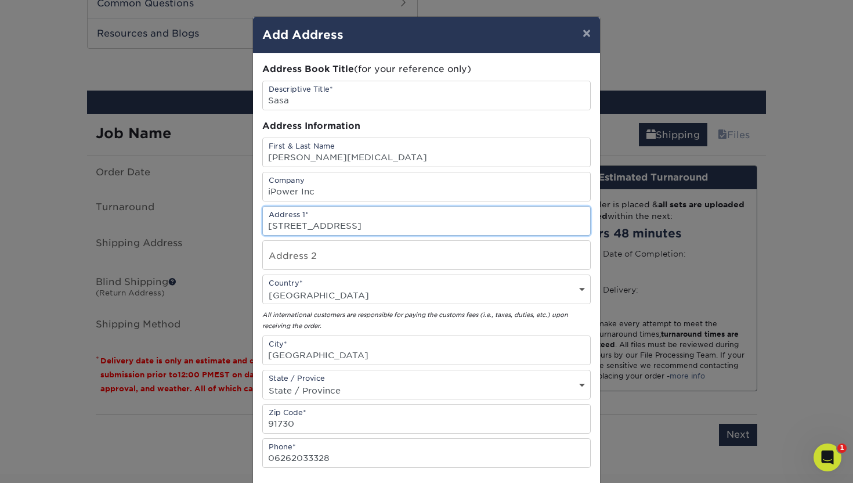
click at [329, 224] on input "8798 E 9th St" at bounding box center [426, 221] width 327 height 28
type input "35232 CAMINO CAPISTRANO"
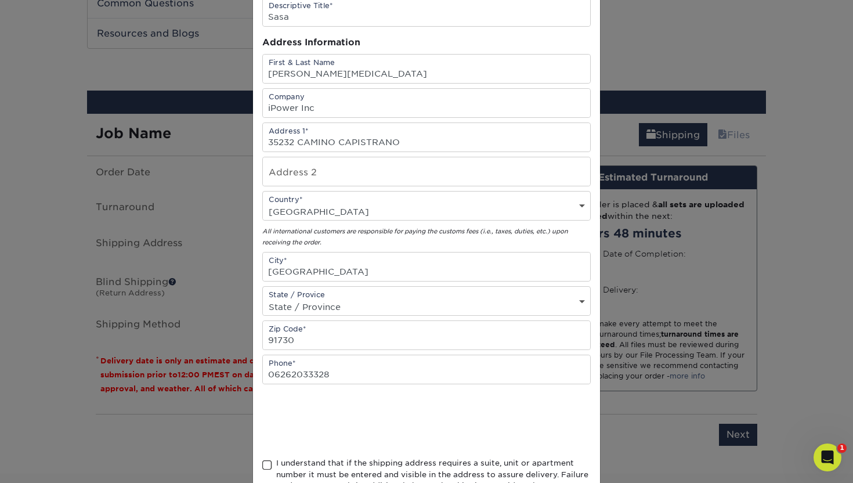
click at [347, 203] on select "Country United States Canada ----------------------------- Afghanistan Albania …" at bounding box center [426, 211] width 327 height 17
select select "US"
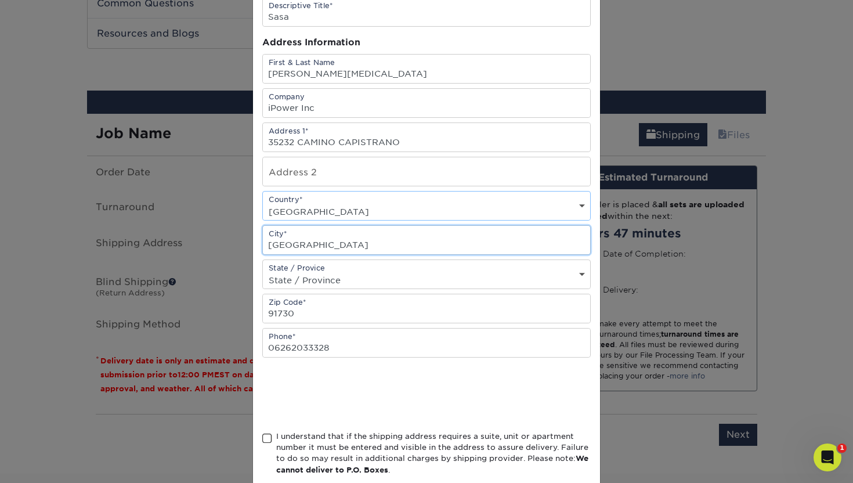
click at [394, 240] on input "Rancho Cucamonga" at bounding box center [426, 240] width 327 height 28
click at [394, 236] on input "Rancho Cucamonga" at bounding box center [426, 240] width 327 height 28
click at [547, 230] on input "text" at bounding box center [426, 240] width 327 height 28
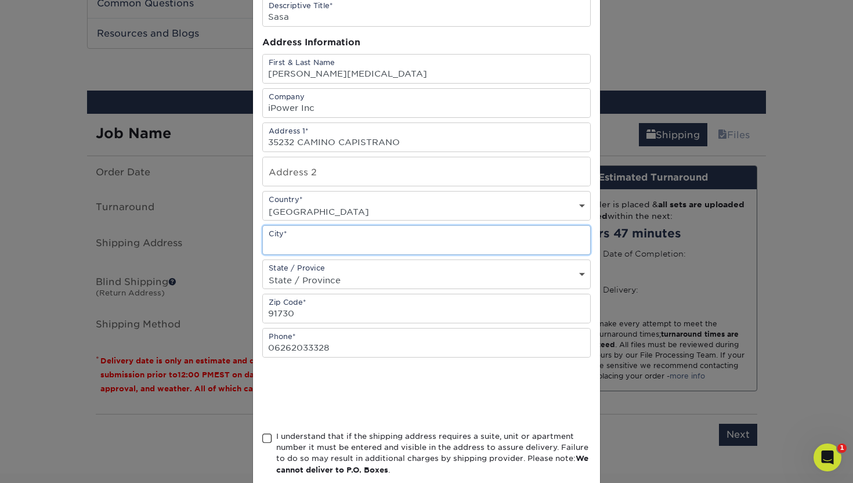
type input "Dana Point"
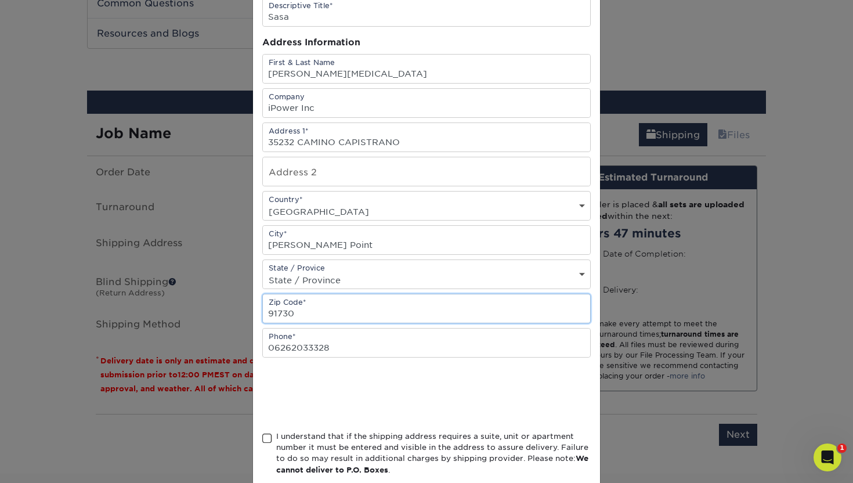
click at [336, 317] on input "91730" at bounding box center [426, 308] width 327 height 28
type input "92624"
click at [273, 350] on input "06262033328" at bounding box center [426, 342] width 327 height 28
type input "6262033328"
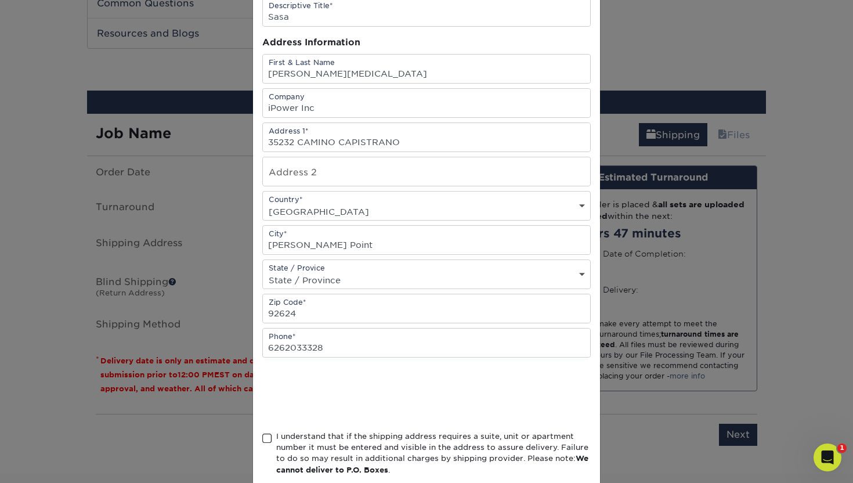
click at [260, 439] on div "Address Book Title (for your reference only) Descriptive Title* Sasa Address In…" at bounding box center [426, 229] width 347 height 519
click at [265, 439] on span at bounding box center [267, 438] width 10 height 11
click at [0, 0] on input "I understand that if the shipping address requires a suite, unit or apartment n…" at bounding box center [0, 0] width 0 height 0
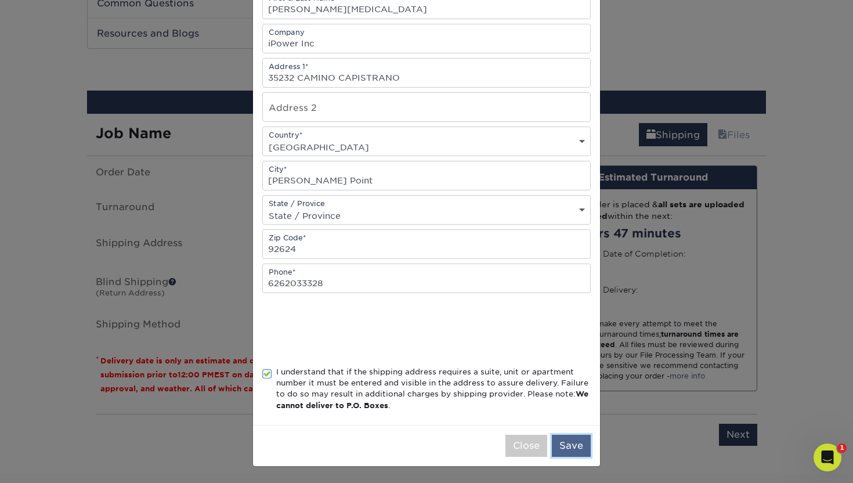
click at [574, 443] on button "Save" at bounding box center [571, 445] width 39 height 22
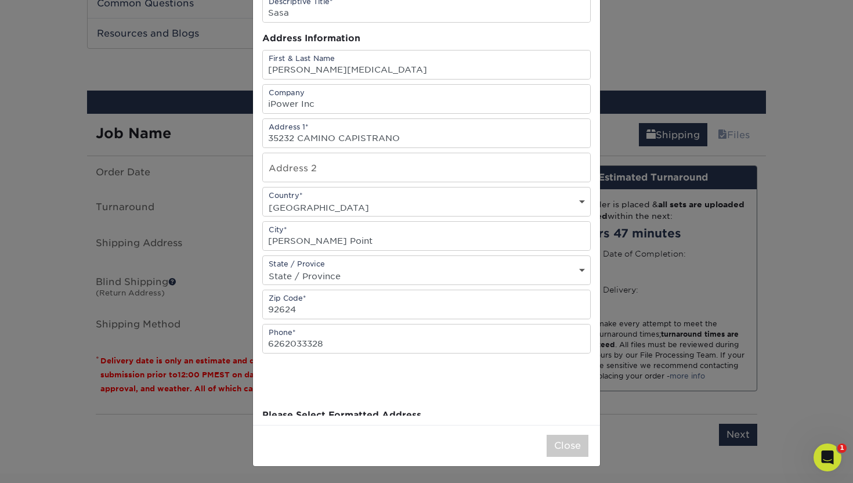
scroll to position [0, 0]
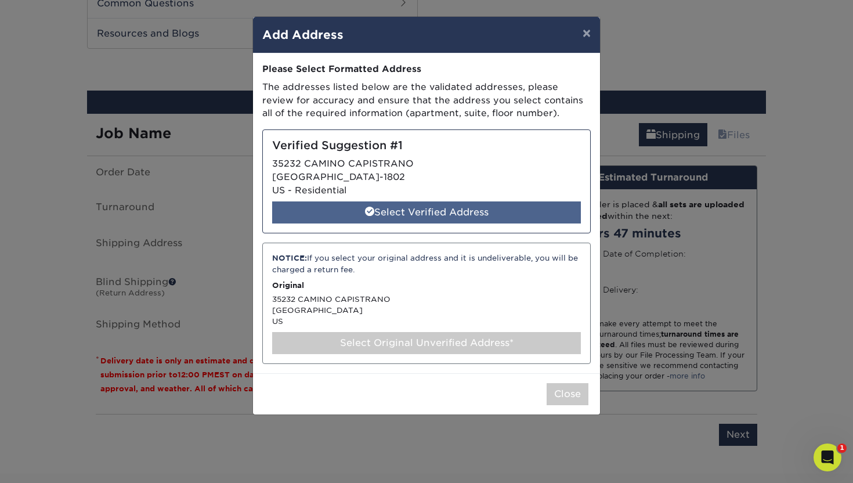
click at [420, 204] on div "Select Verified Address" at bounding box center [426, 212] width 309 height 22
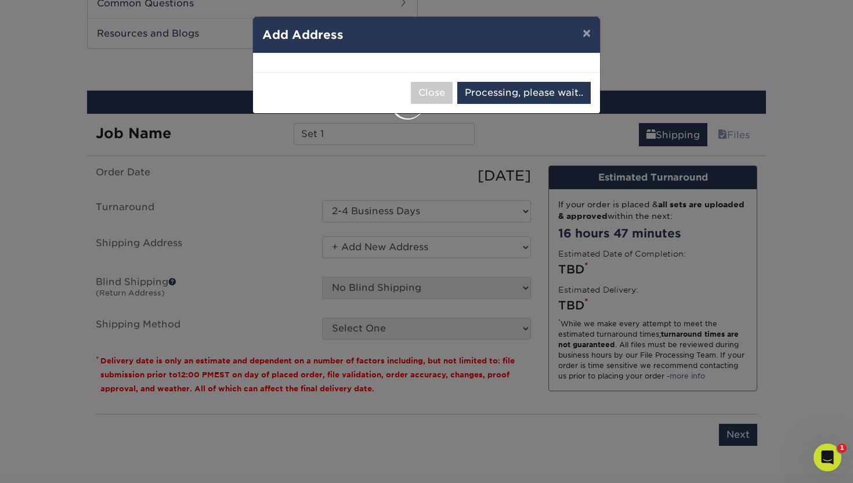
select select "285091"
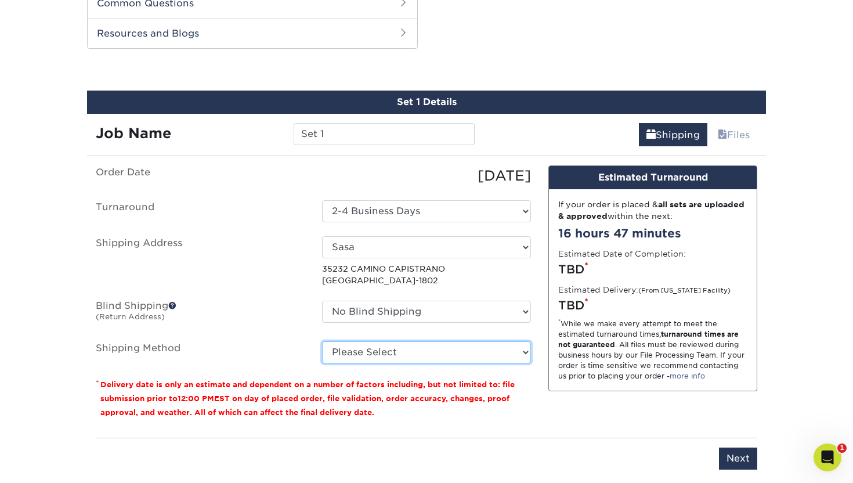
click at [454, 353] on select "Please Select Ground Shipping (+$7.84) 3 Day Shipping Service (+$24.96) 2 Day A…" at bounding box center [426, 352] width 209 height 22
select select "03"
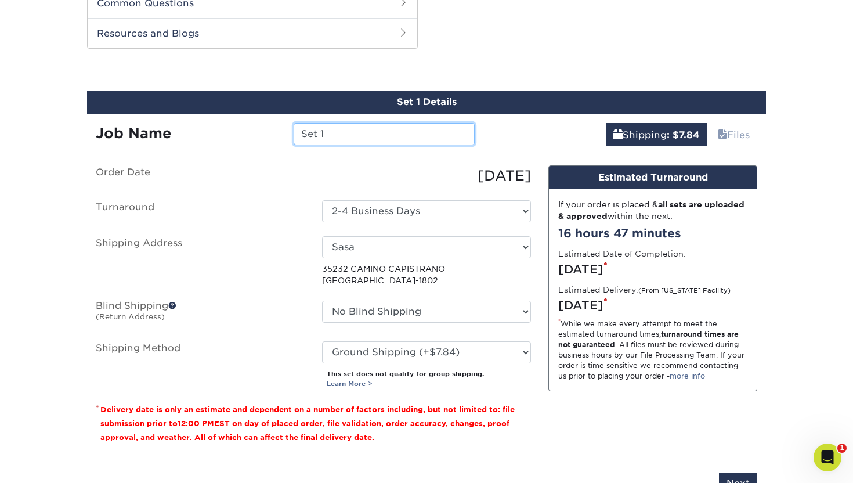
click at [367, 126] on input "Set 1" at bounding box center [384, 134] width 180 height 22
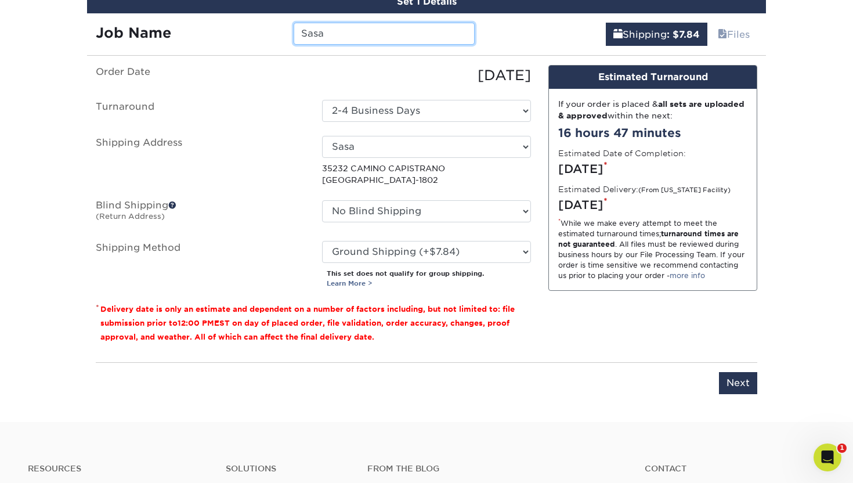
scroll to position [738, 0]
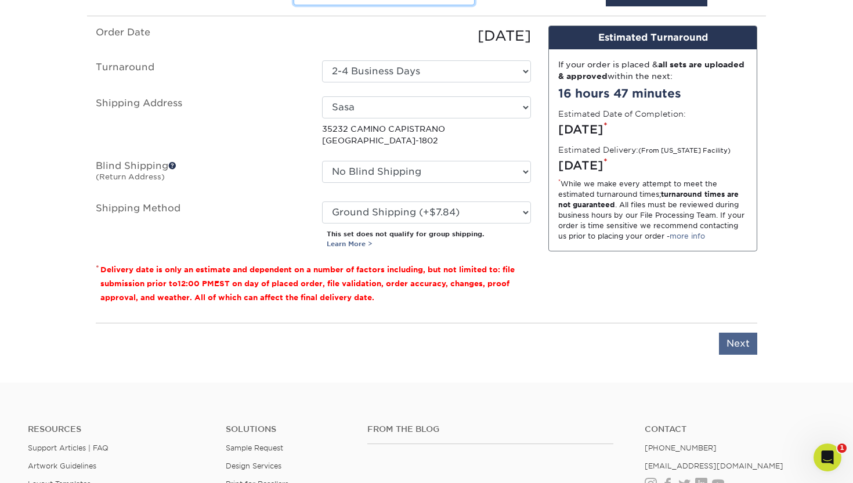
type input "Sasa"
click at [738, 347] on input "Next" at bounding box center [738, 343] width 38 height 22
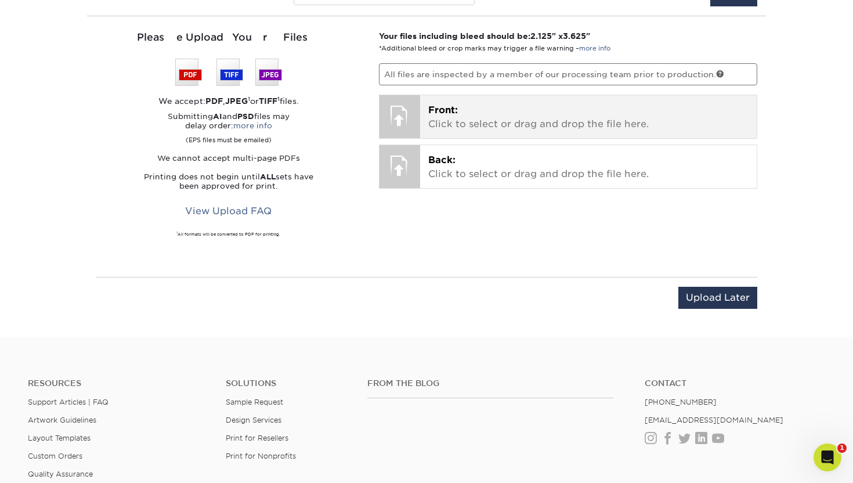
click at [492, 131] on div "Front: Click to select or drag and drop the file here. Choose file" at bounding box center [588, 116] width 337 height 43
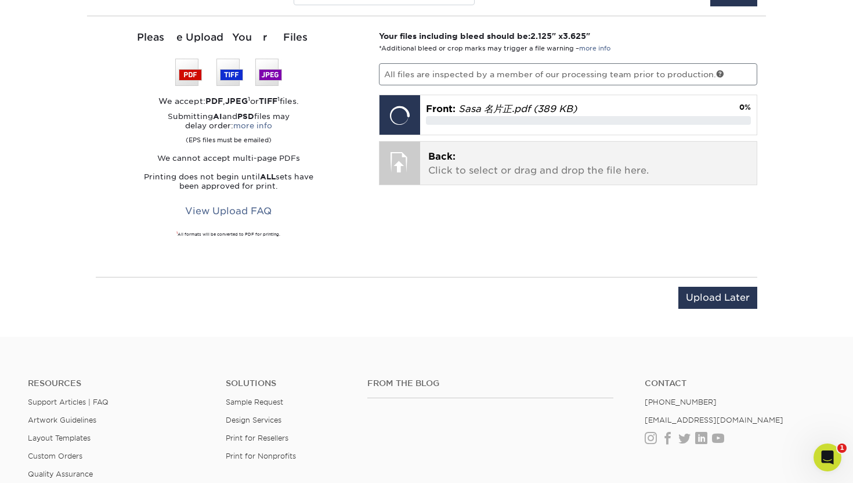
click at [473, 165] on p "Back: Click to select or drag and drop the file here." at bounding box center [588, 164] width 321 height 28
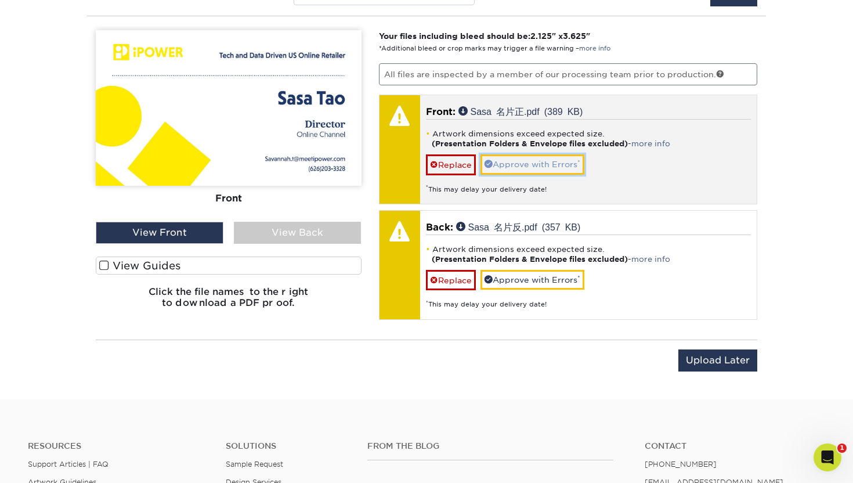
click at [540, 167] on link "Approve with Errors *" at bounding box center [532, 164] width 104 height 20
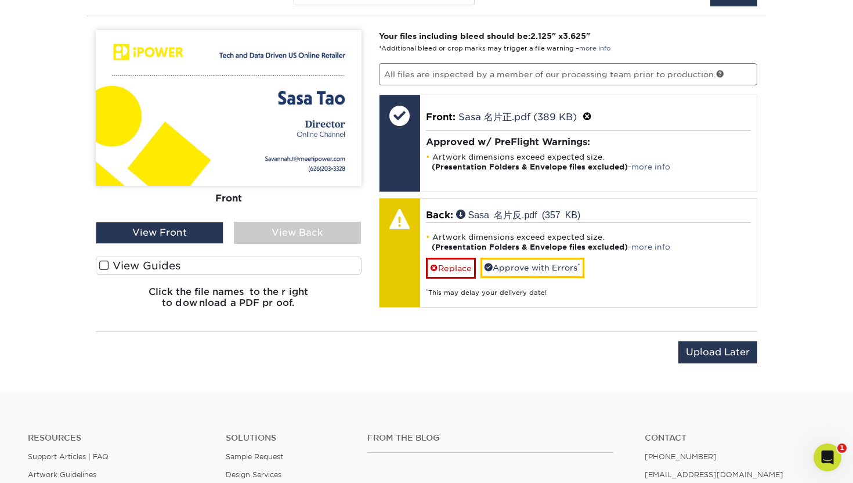
click at [117, 266] on label "View Guides" at bounding box center [229, 265] width 266 height 18
click at [0, 0] on input "View Guides" at bounding box center [0, 0] width 0 height 0
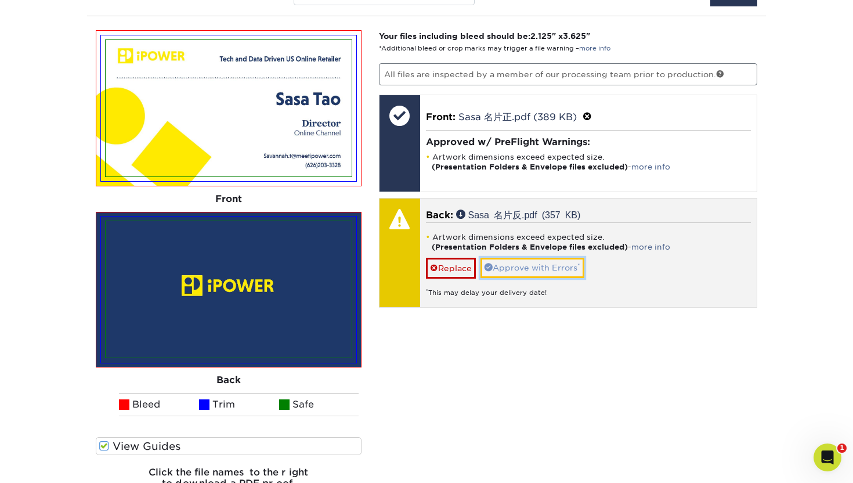
click at [530, 267] on link "Approve with Errors *" at bounding box center [532, 268] width 104 height 20
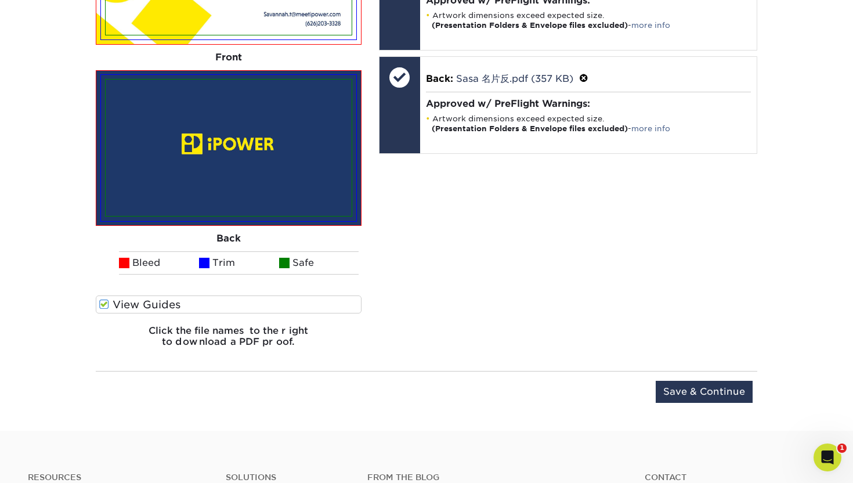
scroll to position [1064, 0]
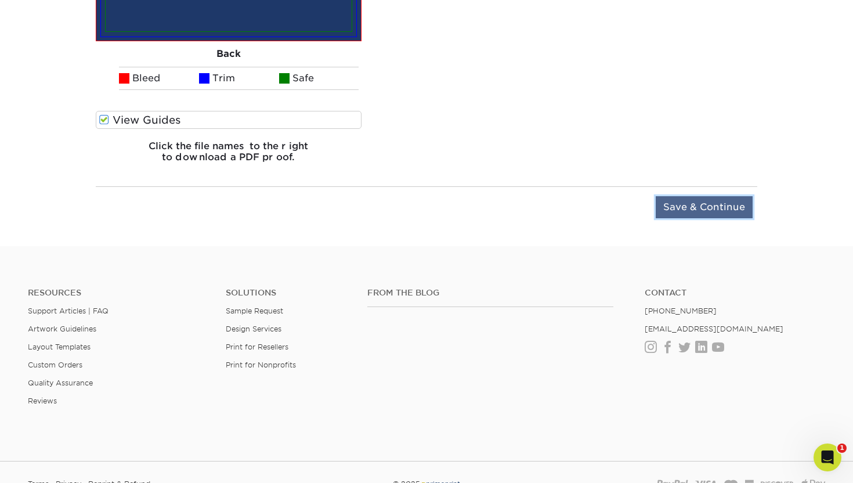
click at [737, 211] on input "Save & Continue" at bounding box center [703, 207] width 97 height 22
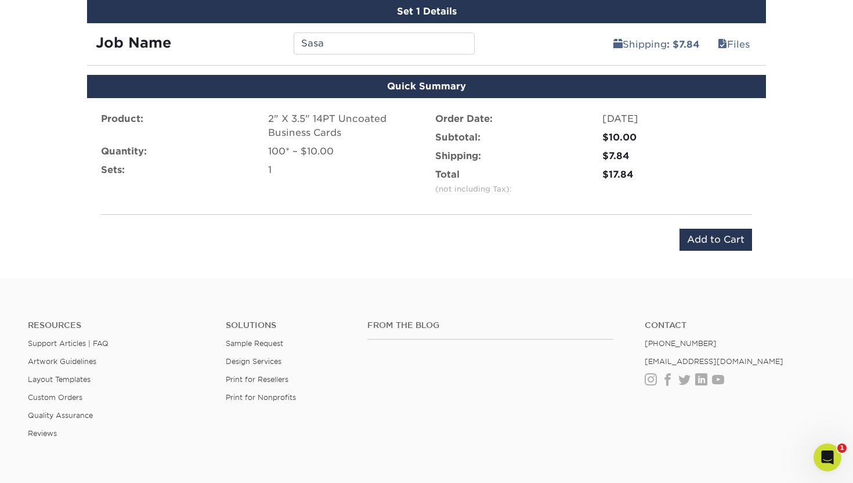
scroll to position [663, 0]
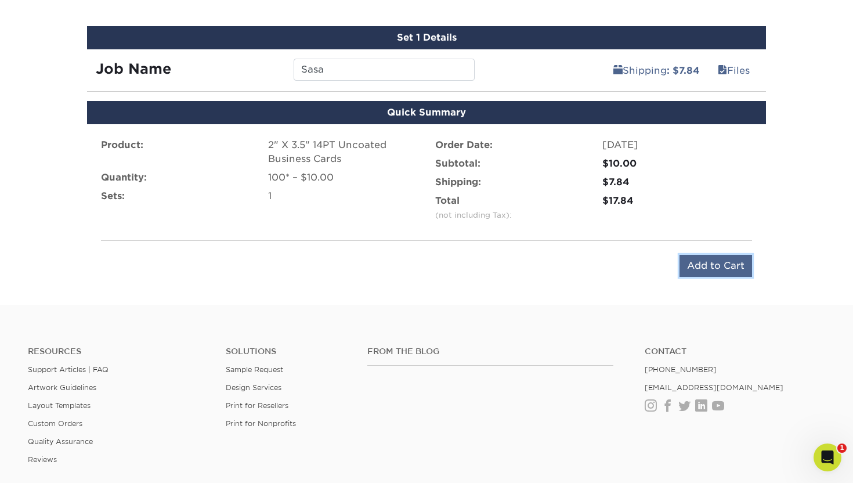
click at [713, 267] on input "Add to Cart" at bounding box center [715, 266] width 73 height 22
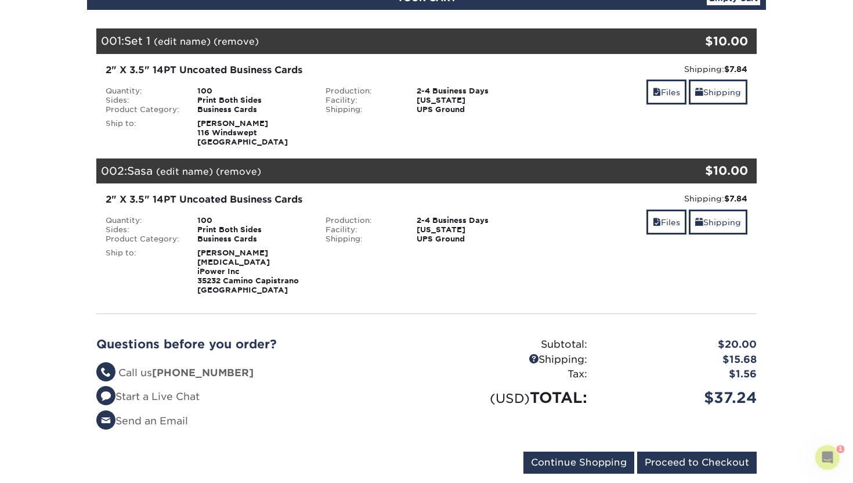
scroll to position [203, 0]
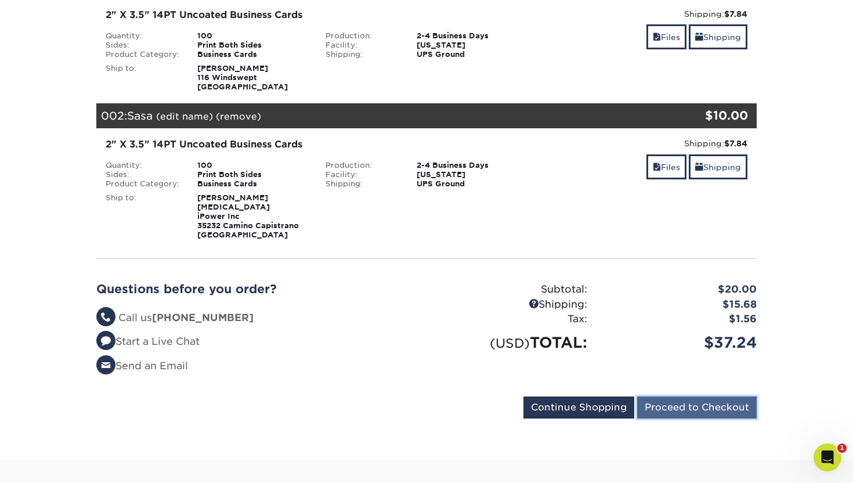
click at [686, 409] on input "Proceed to Checkout" at bounding box center [696, 407] width 119 height 22
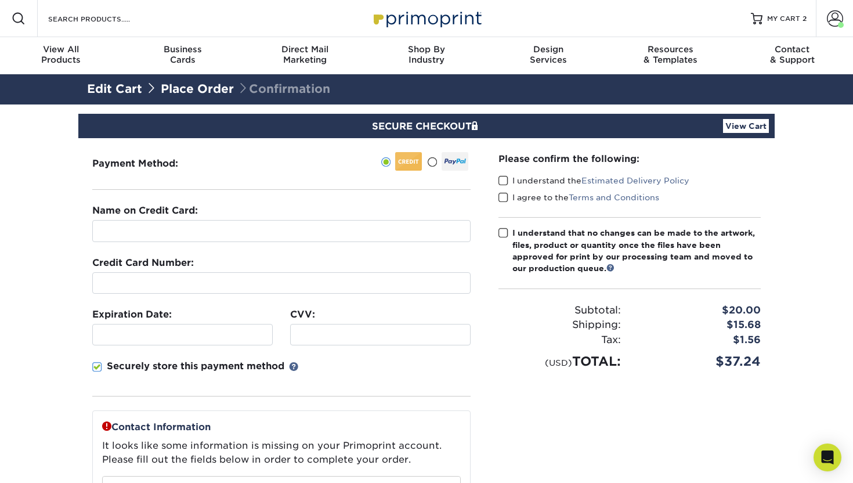
click at [282, 175] on div "Payment Method:" at bounding box center [281, 433] width 406 height 591
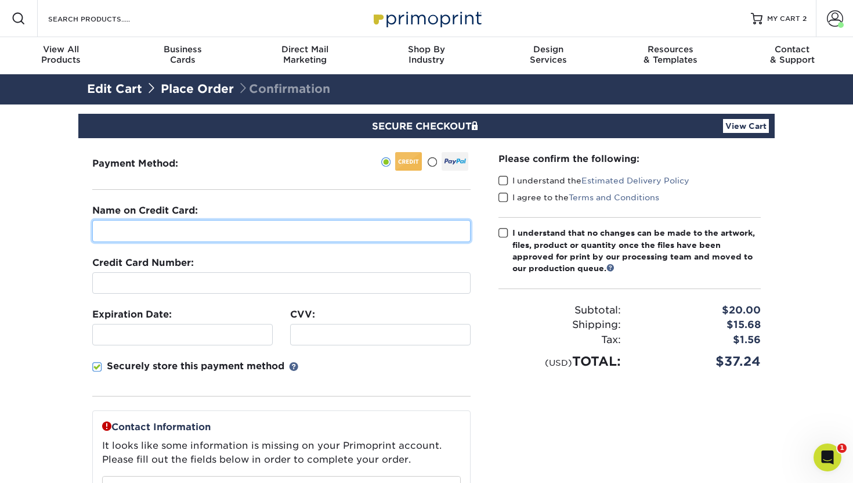
click at [168, 238] on input "text" at bounding box center [281, 231] width 378 height 22
type input "[PERSON_NAME][MEDICAL_DATA]"
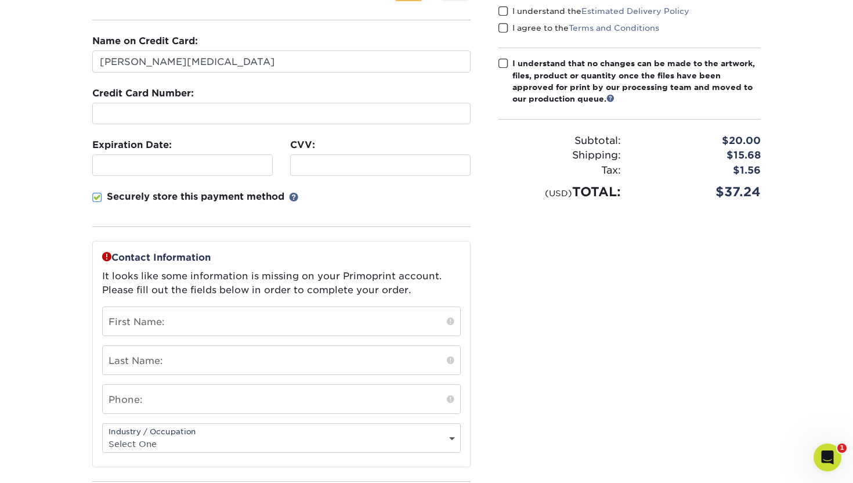
scroll to position [171, 0]
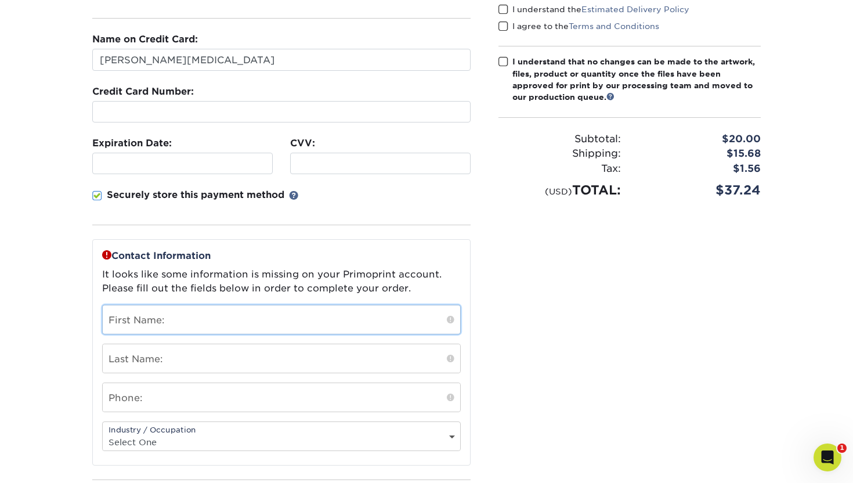
click at [339, 316] on input "text" at bounding box center [281, 319] width 357 height 28
type input "Savannah"
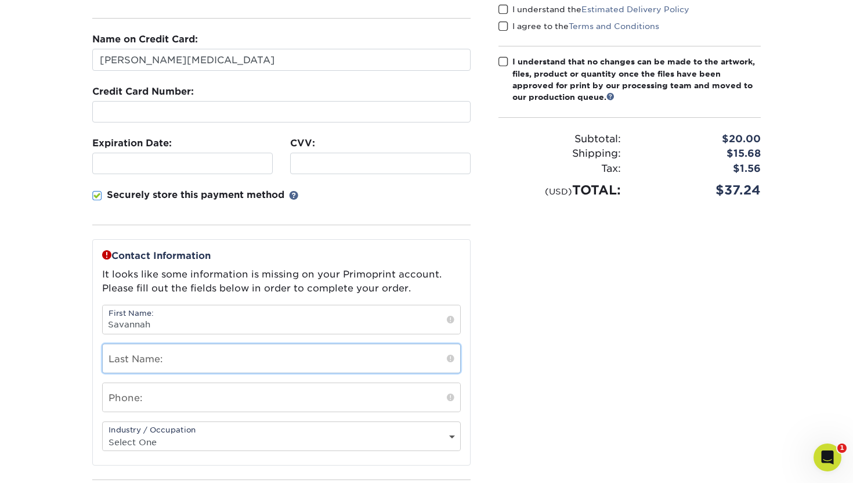
type input "[PERSON_NAME]"
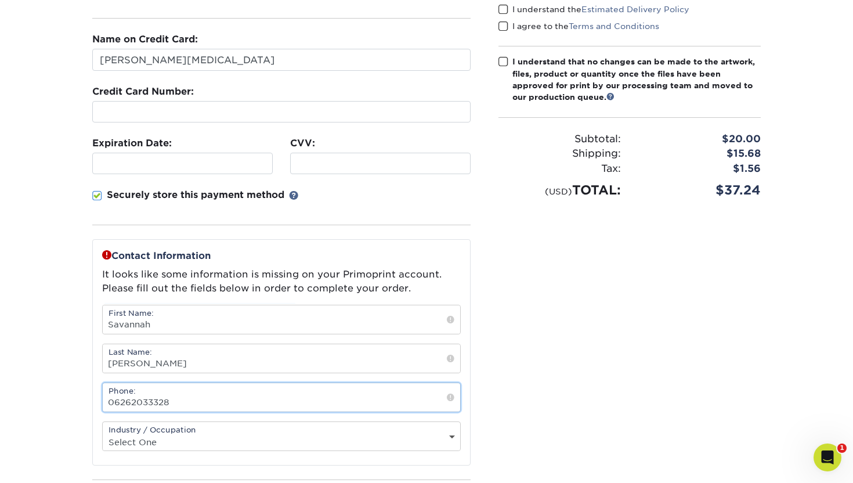
click at [110, 400] on input "06262033328" at bounding box center [281, 397] width 357 height 28
type input "6262033328"
click at [175, 436] on select "Select One Administrative Executive Human Resources Construction Education Ente…" at bounding box center [281, 441] width 357 height 17
select select "25"
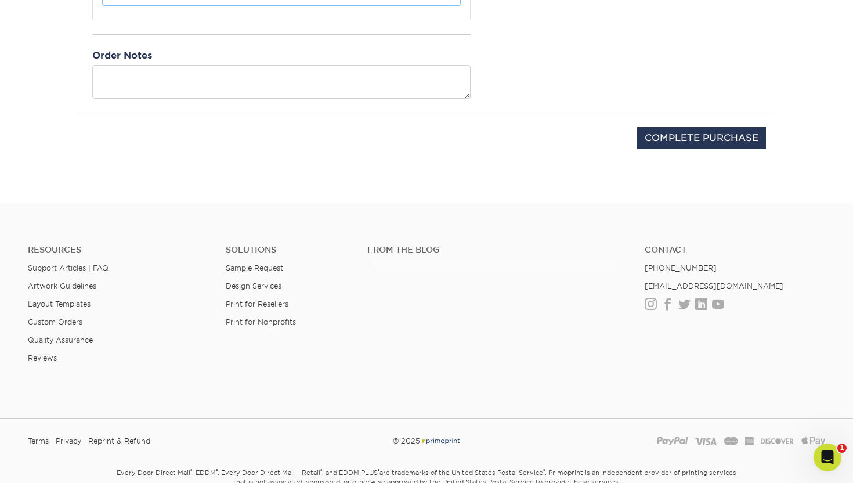
scroll to position [675, 0]
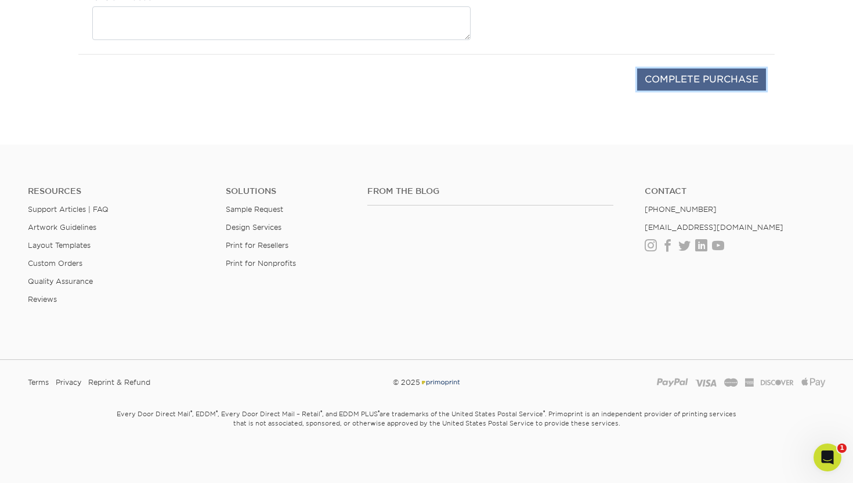
click at [660, 76] on input "COMPLETE PURCHASE" at bounding box center [701, 79] width 129 height 22
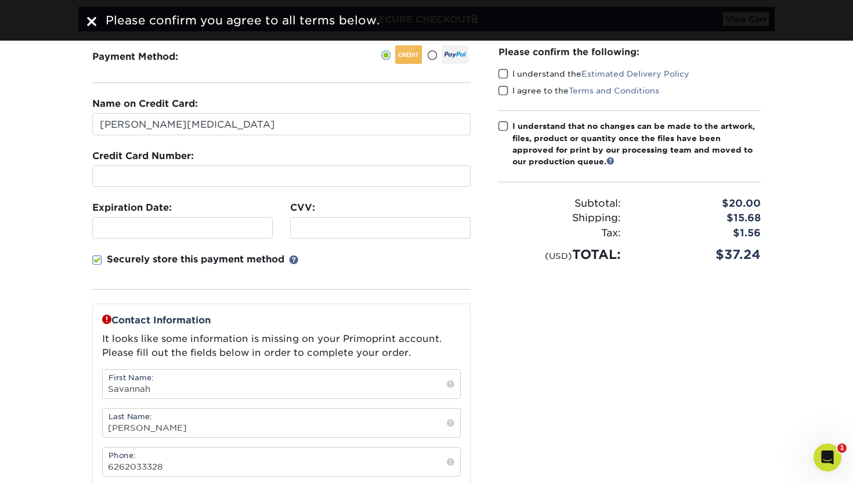
scroll to position [0, 0]
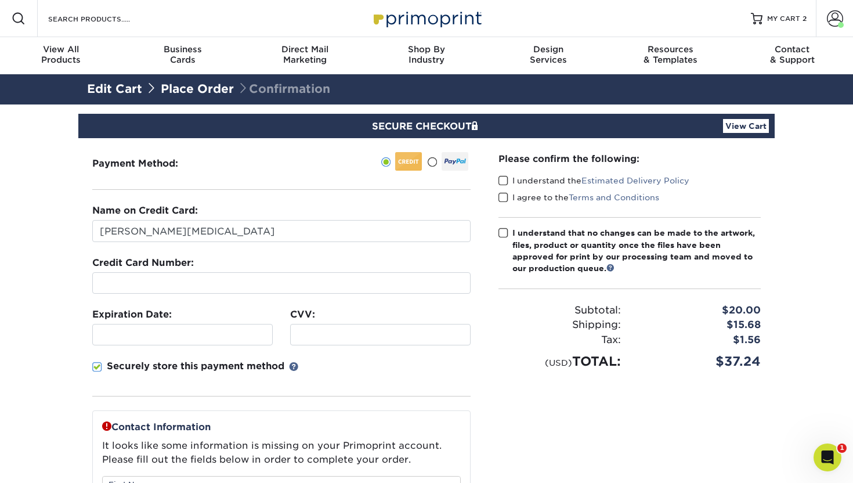
click at [505, 176] on span at bounding box center [503, 180] width 10 height 11
click at [0, 0] on input "I understand the Estimated Delivery Policy" at bounding box center [0, 0] width 0 height 0
click at [550, 198] on label "I agree to the Terms and Conditions" at bounding box center [578, 197] width 161 height 12
click at [0, 0] on input "I agree to the Terms and Conditions" at bounding box center [0, 0] width 0 height 0
click at [498, 231] on span at bounding box center [503, 232] width 10 height 11
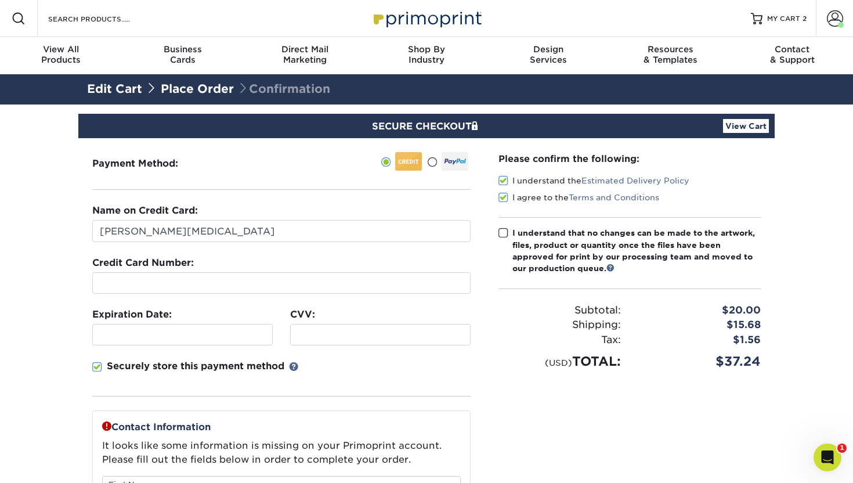
click at [0, 0] on input "I understand that no changes can be made to the artwork, files, product or quan…" at bounding box center [0, 0] width 0 height 0
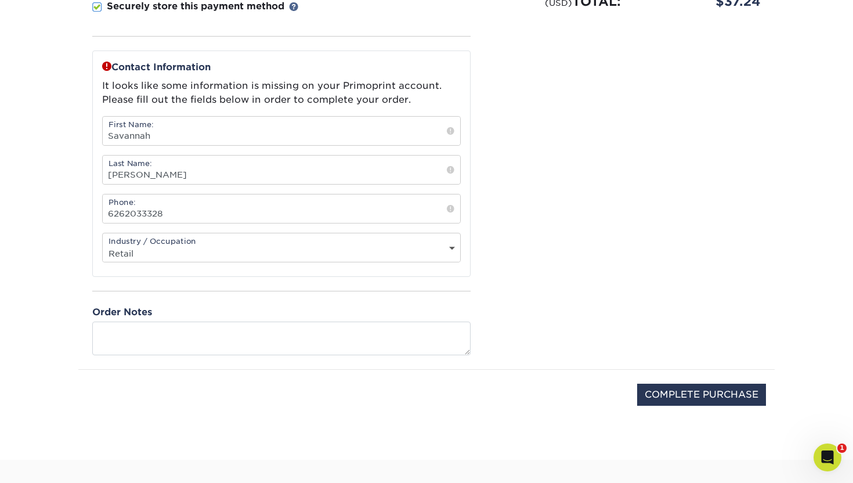
scroll to position [606, 0]
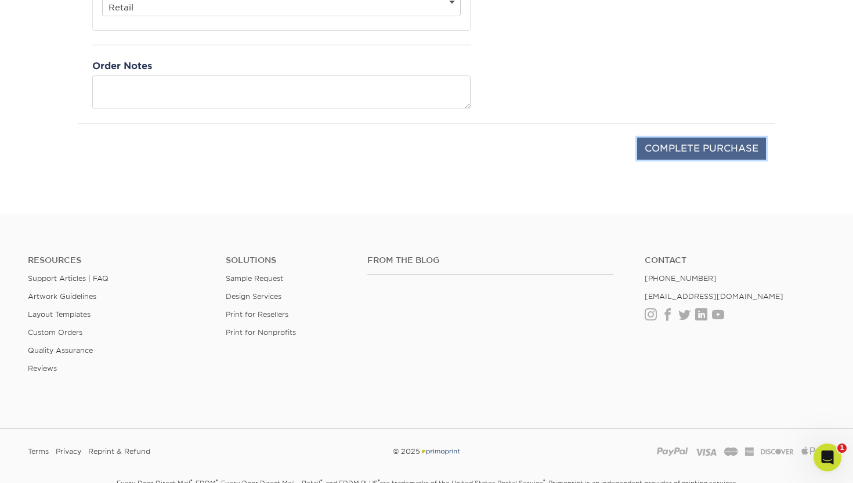
click at [700, 151] on input "COMPLETE PURCHASE" at bounding box center [701, 148] width 129 height 22
type input "PROCESSING, PLEASE WAIT..."
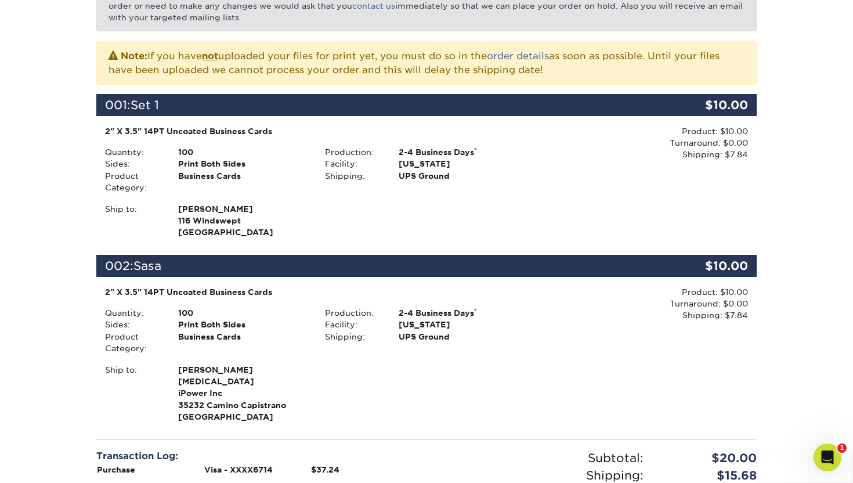
scroll to position [567, 0]
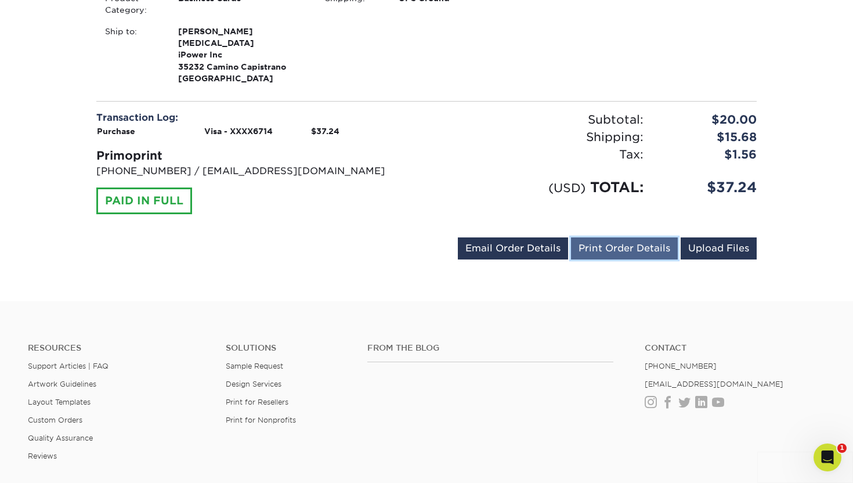
click at [615, 238] on link "Print Order Details" at bounding box center [624, 248] width 107 height 22
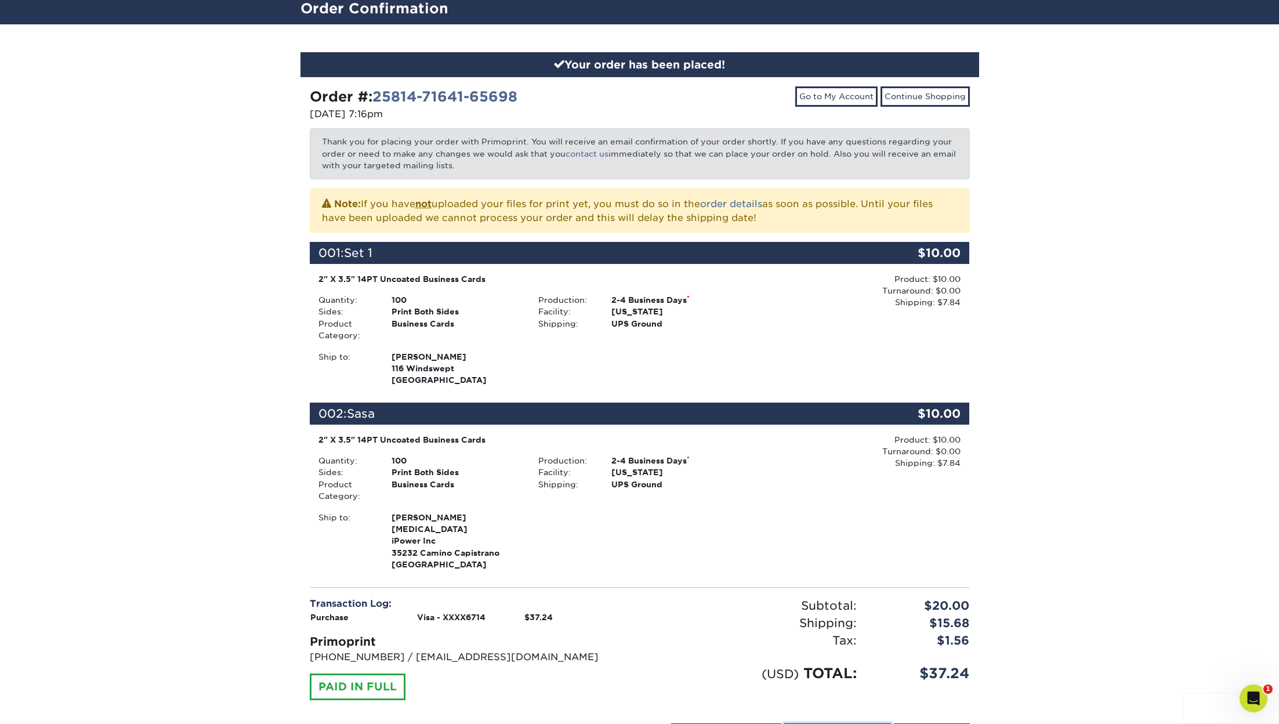
scroll to position [70, 0]
